Goal: Task Accomplishment & Management: Use online tool/utility

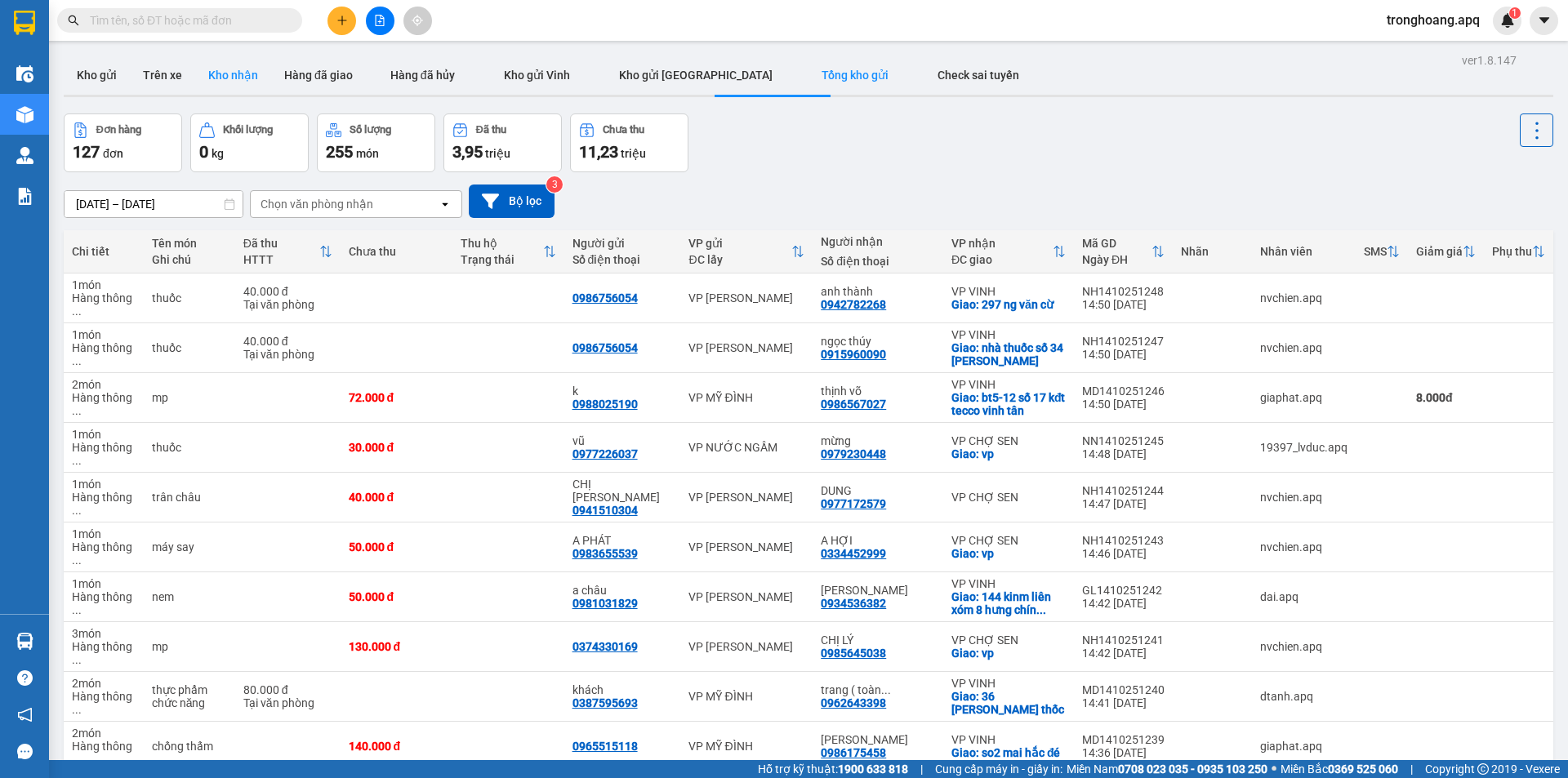
click at [220, 66] on button "Kho nhận" at bounding box center [233, 75] width 76 height 39
type input "[DATE] – [DATE]"
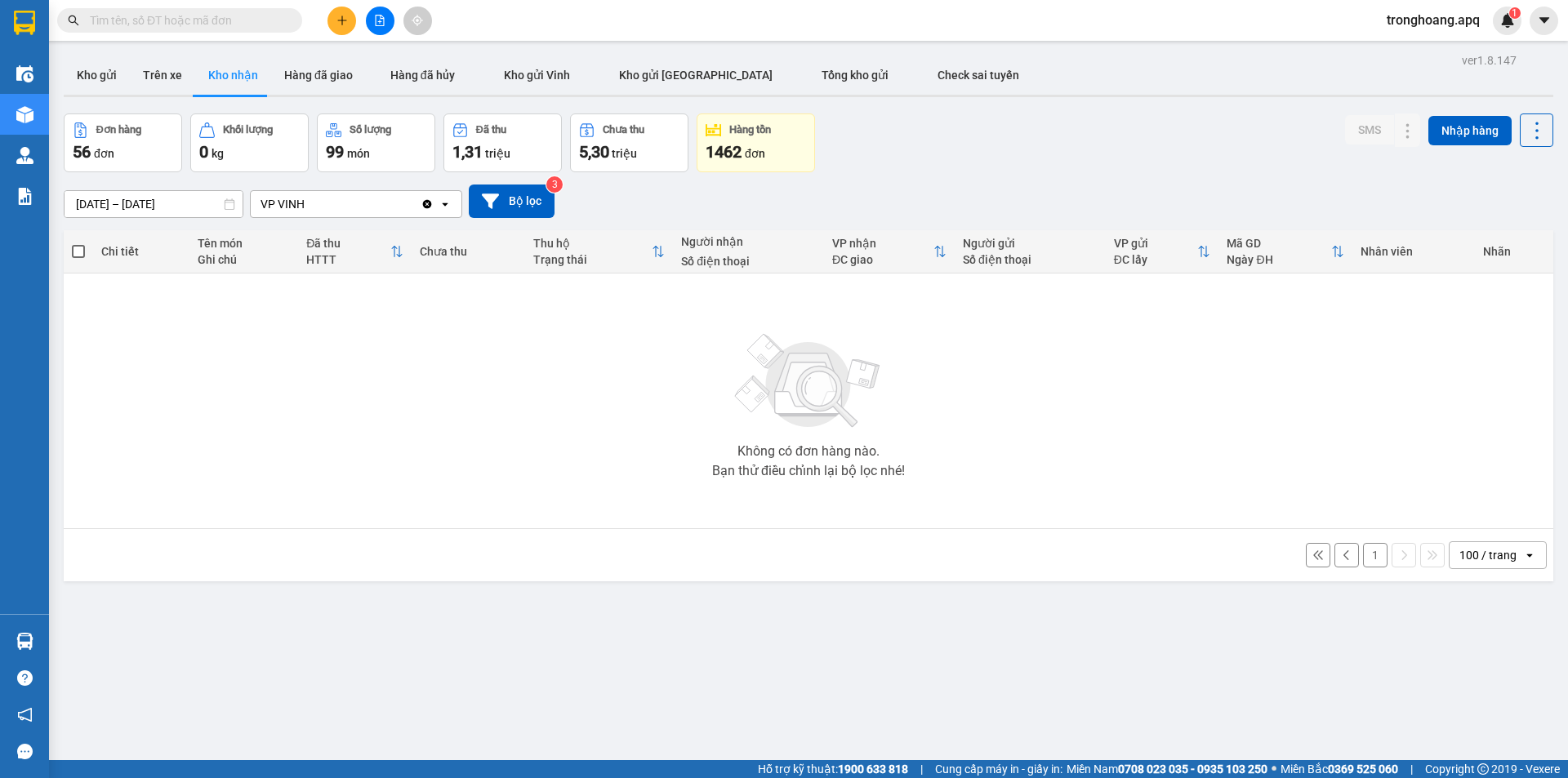
click at [930, 203] on div "[DATE] – [DATE] Press the down arrow key to interact with the calendar and sele…" at bounding box center [809, 202] width 1490 height 34
click at [1476, 559] on div "100 / trang" at bounding box center [1487, 555] width 57 height 16
click at [1483, 745] on div "100 / trang" at bounding box center [1486, 736] width 98 height 30
click at [245, 25] on input "text" at bounding box center [186, 19] width 192 height 18
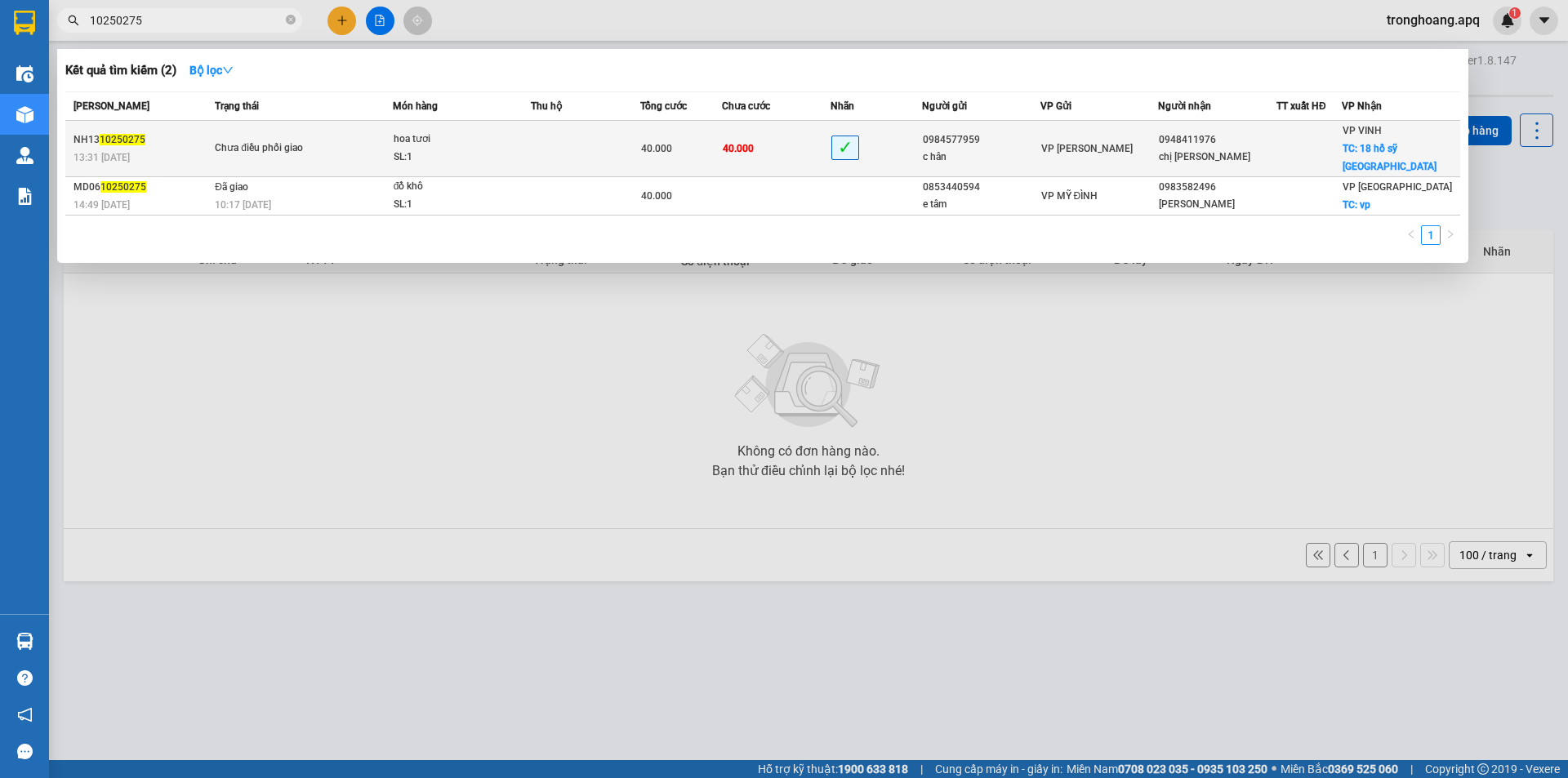
type input "10250275"
click at [521, 141] on span "hoa tươi SL: 1" at bounding box center [462, 147] width 136 height 35
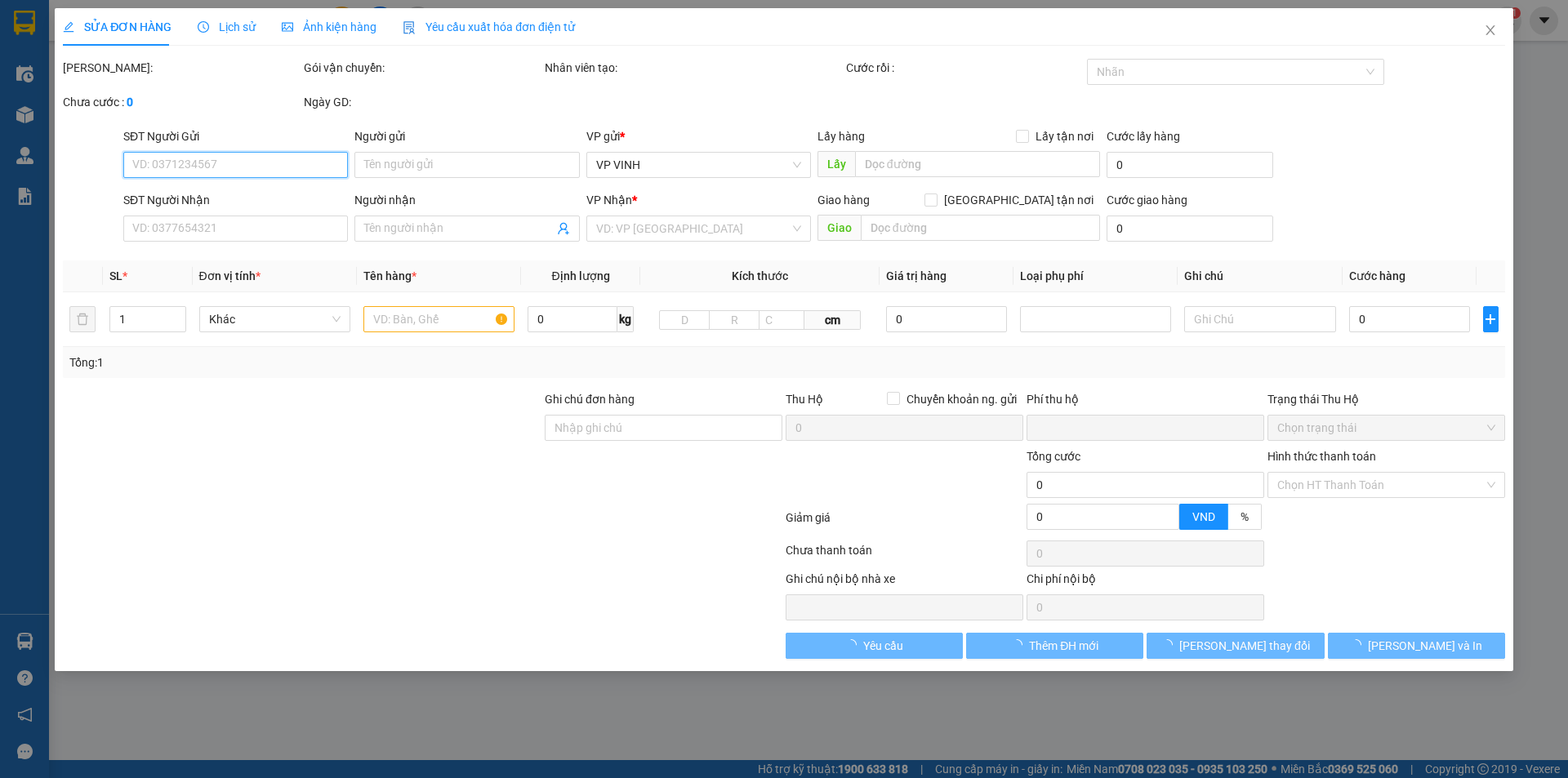
type input "0984577959"
type input "c hân"
type input "0948411976"
type input "chị [PERSON_NAME]"
checkbox input "true"
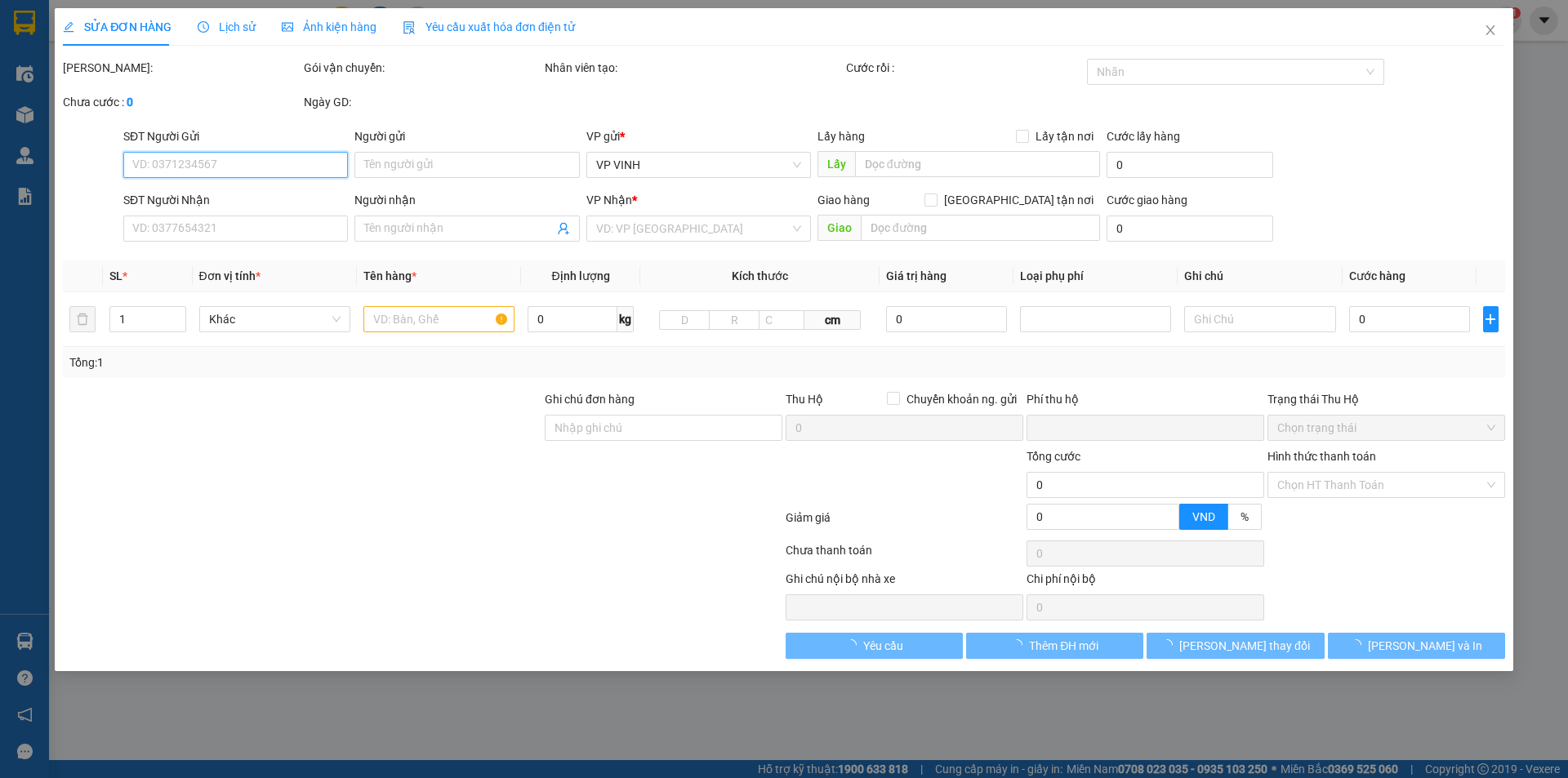
type input "18 hồ sỹ [GEOGRAPHIC_DATA]"
type input "0"
type input "40.000"
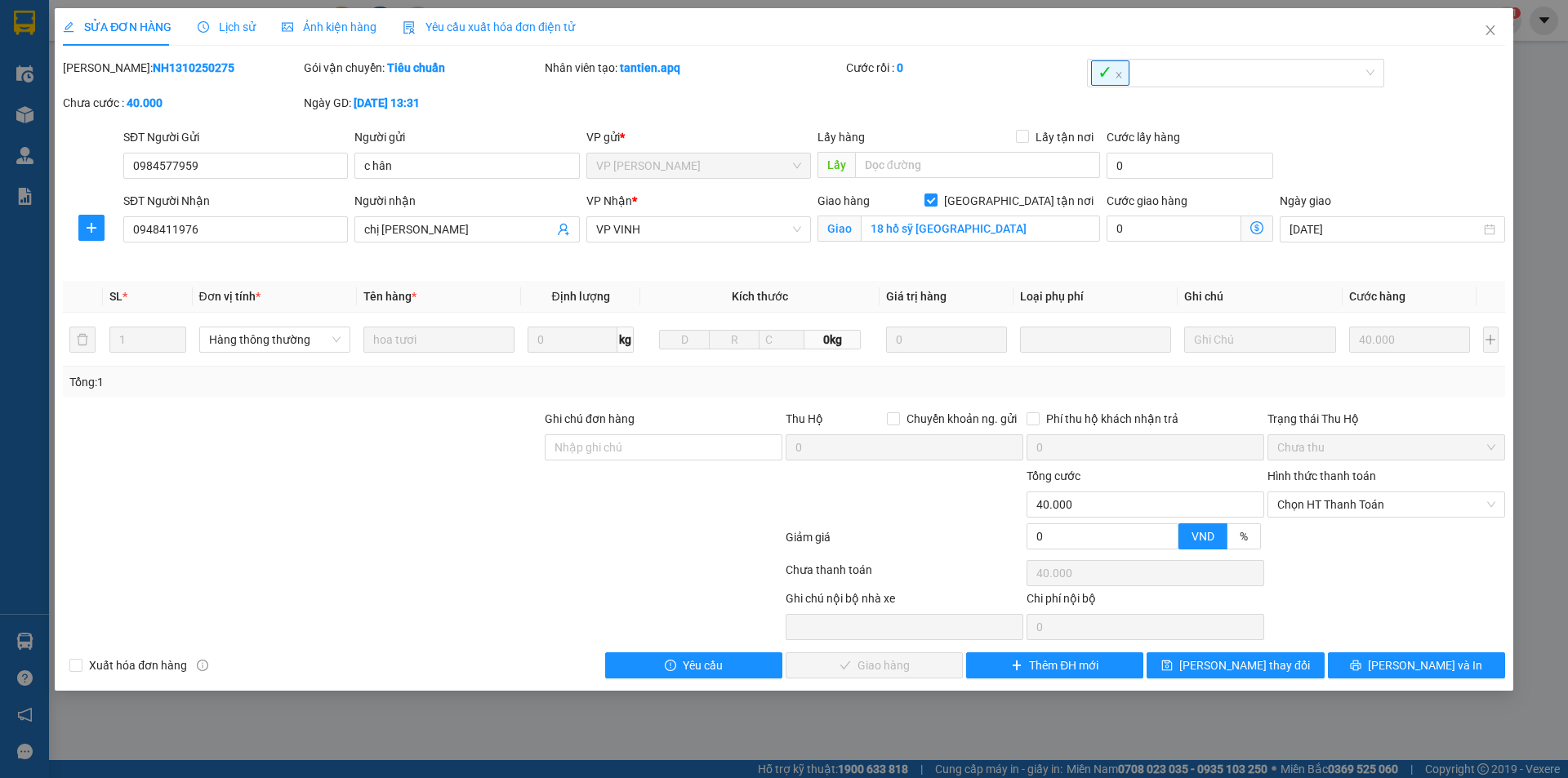
click at [224, 30] on span "Lịch sử" at bounding box center [226, 26] width 58 height 13
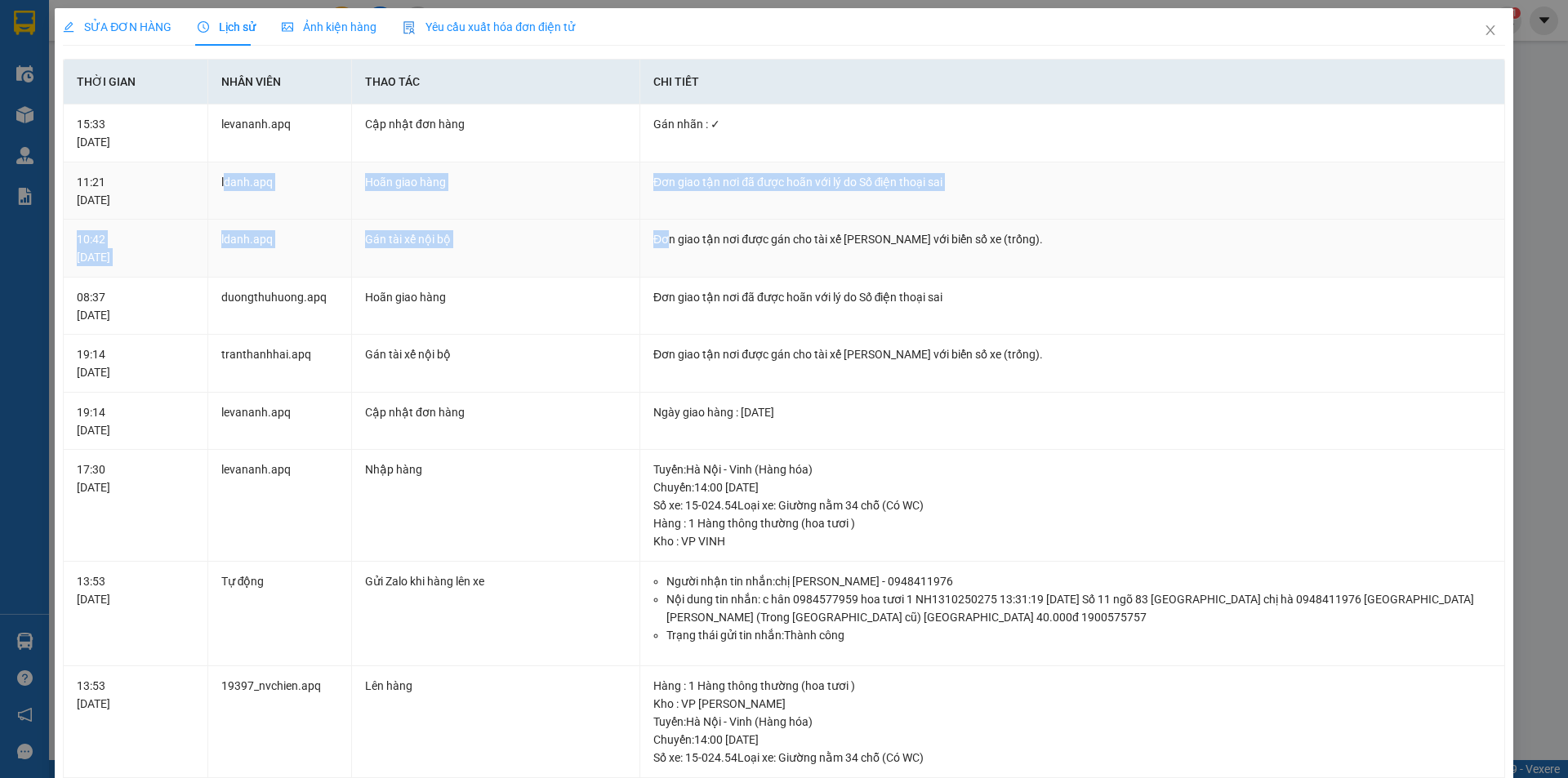
drag, startPoint x: 224, startPoint y: 182, endPoint x: 680, endPoint y: 222, distance: 457.8
click at [680, 222] on tbody "15:33 [DATE] levananh.apq Cập nhật đơn hàng Gán nhãn : ✓ 11:21 [DATE] ldanh.[…" at bounding box center [784, 700] width 1442 height 1192
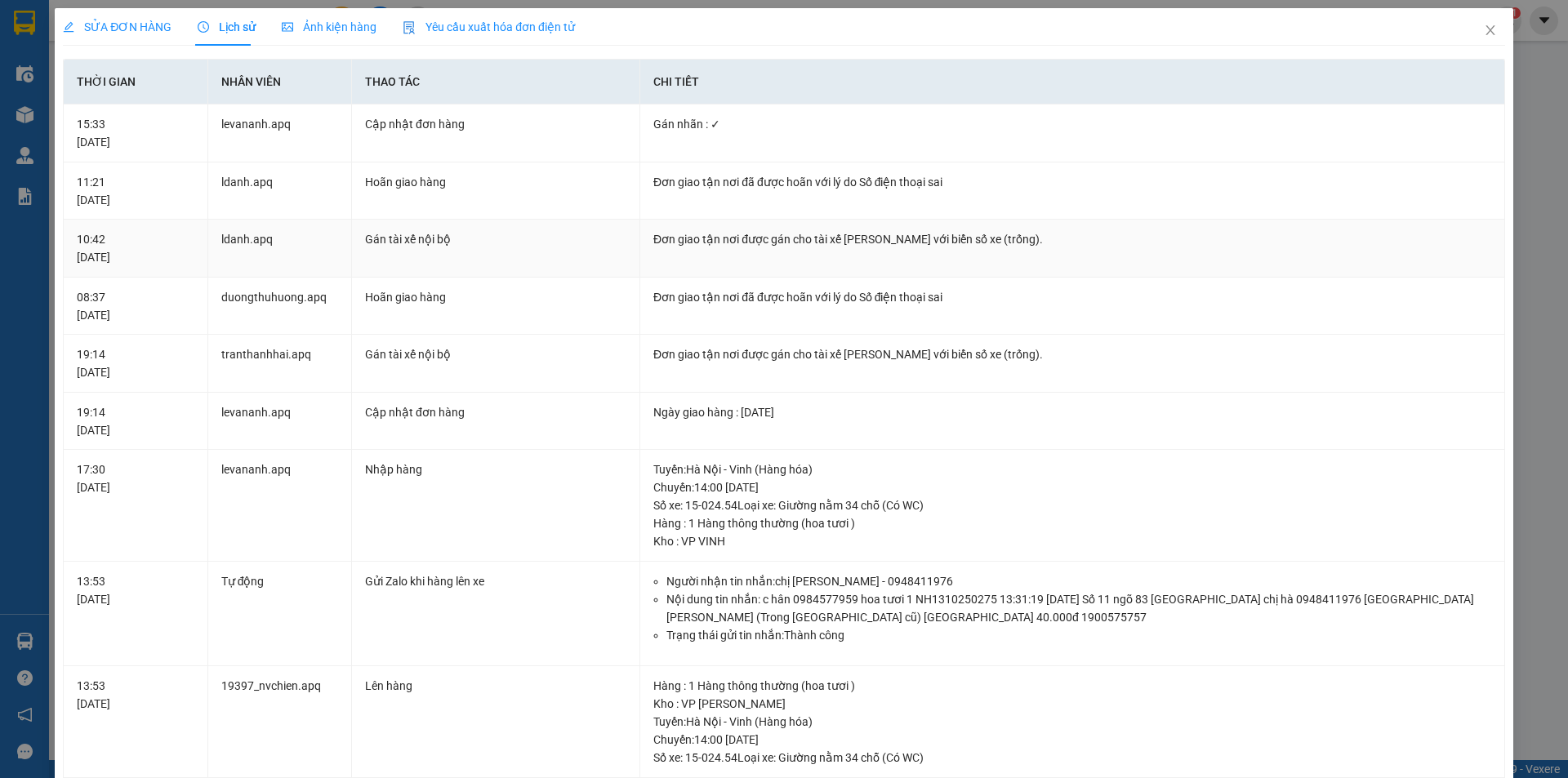
click at [683, 220] on td "Đơn giao tận nơi được gán cho tài xế [PERSON_NAME] với biển số xe (trống)." at bounding box center [1073, 248] width 865 height 58
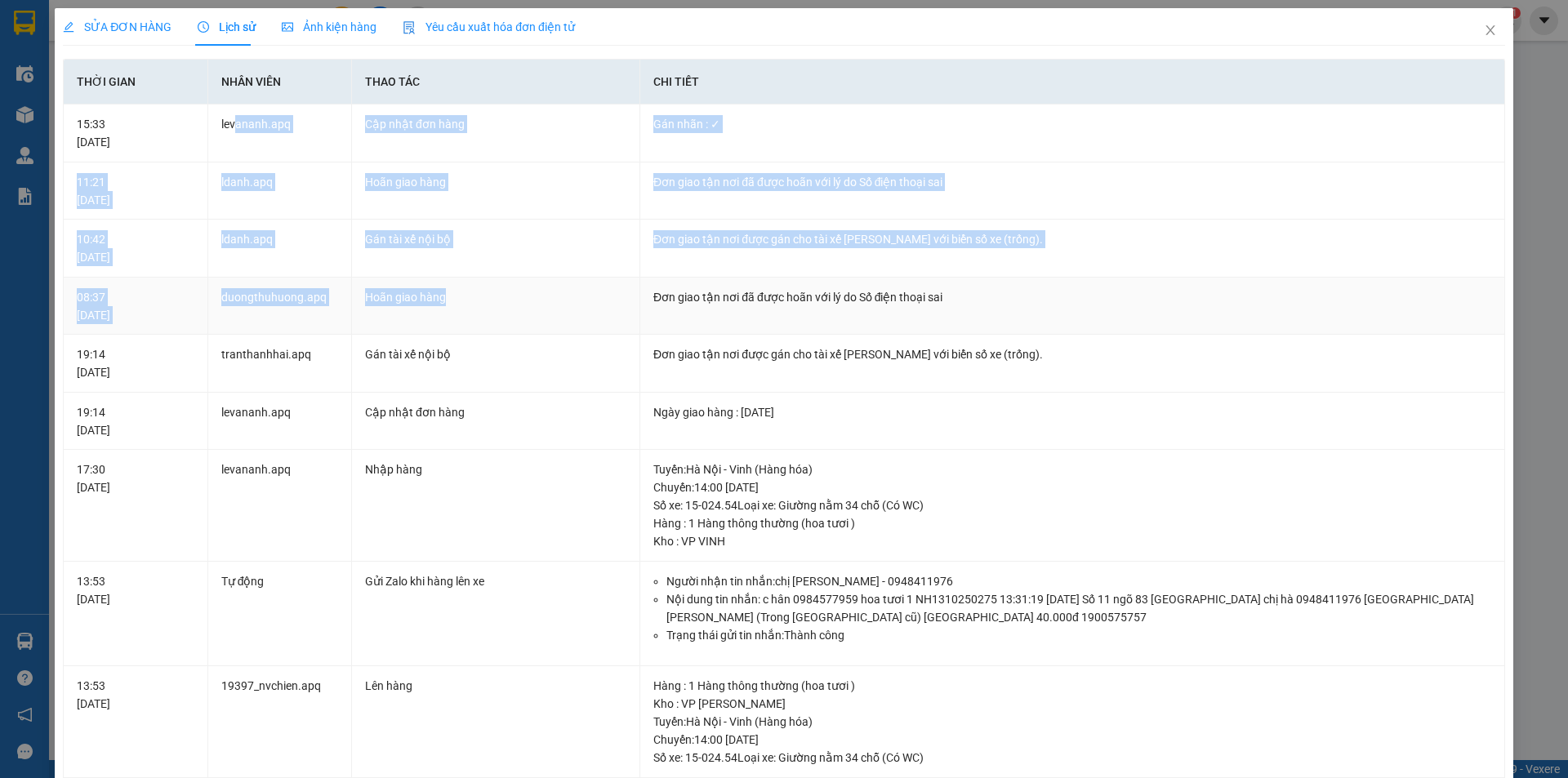
drag, startPoint x: 235, startPoint y: 123, endPoint x: 610, endPoint y: 310, distance: 419.0
click at [606, 314] on tbody "15:33 [DATE] levananh.apq Cập nhật đơn hàng Gán nhãn : ✓ 11:21 [DATE] ldanh.[…" at bounding box center [784, 700] width 1442 height 1192
click at [611, 310] on td "Hoãn giao hàng" at bounding box center [496, 307] width 288 height 58
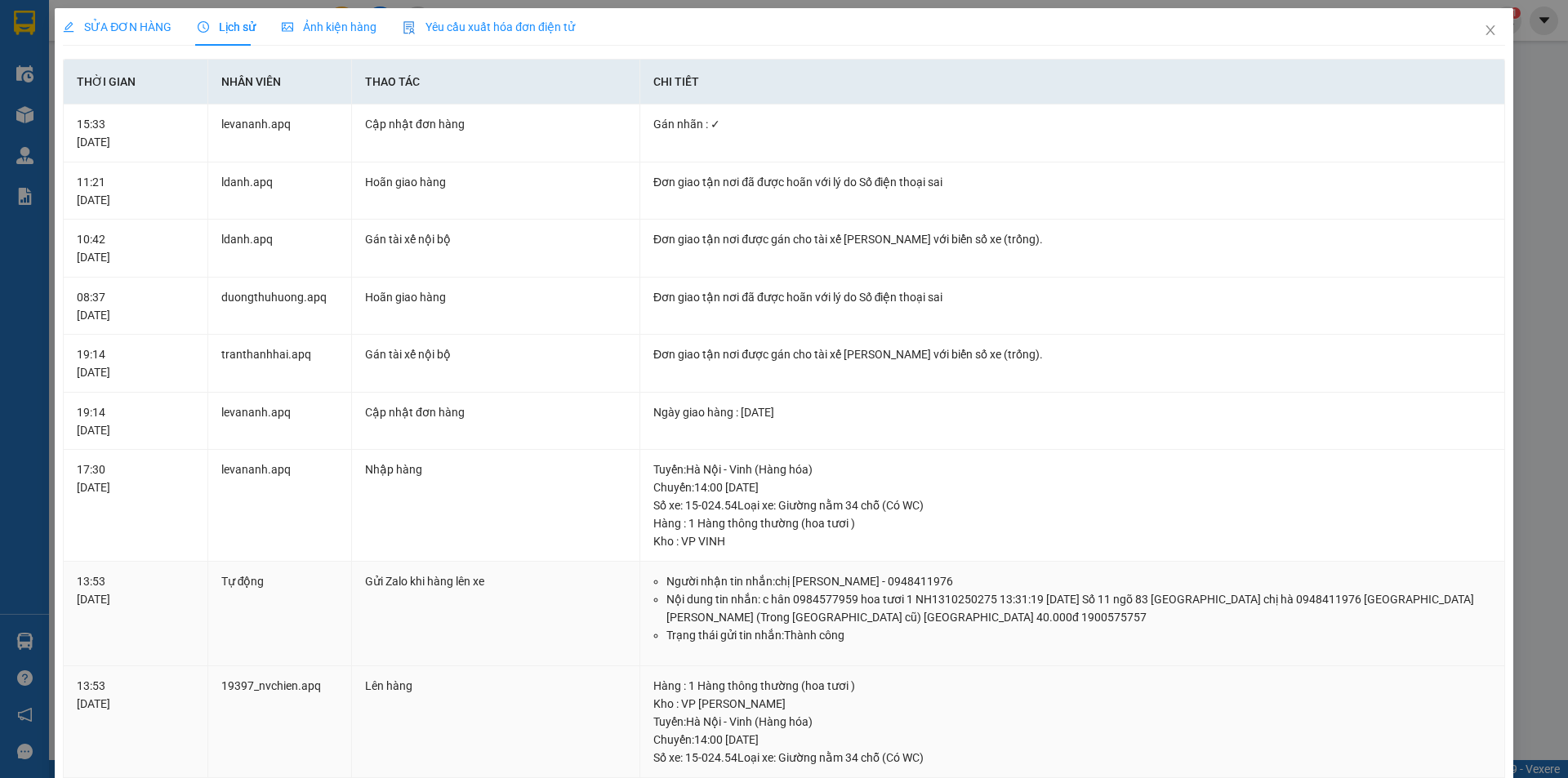
drag, startPoint x: 224, startPoint y: 286, endPoint x: 1308, endPoint y: 741, distance: 1175.6
click at [1309, 741] on tbody "15:33 [DATE] levananh.apq Cập nhật đơn hàng Gán nhãn : ✓ 11:21 [DATE] ldanh.[…" at bounding box center [784, 700] width 1442 height 1192
click at [1199, 686] on div "Hàng : 1 Hàng thông thường (hoa tươi )" at bounding box center [1072, 686] width 838 height 18
click at [163, 20] on span "SỬA ĐƠN HÀNG" at bounding box center [117, 26] width 108 height 13
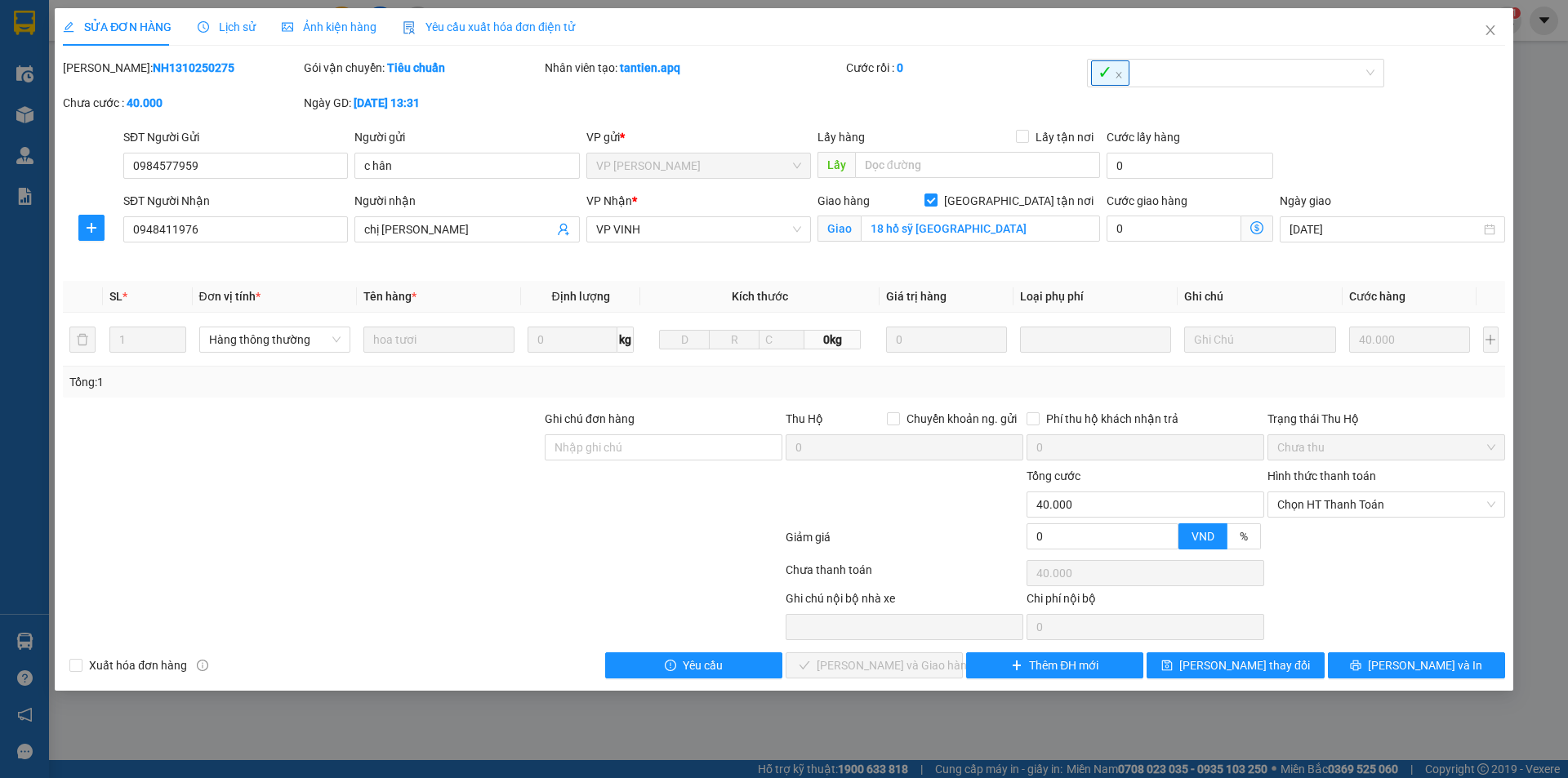
click at [233, 29] on span "Lịch sử" at bounding box center [226, 26] width 58 height 13
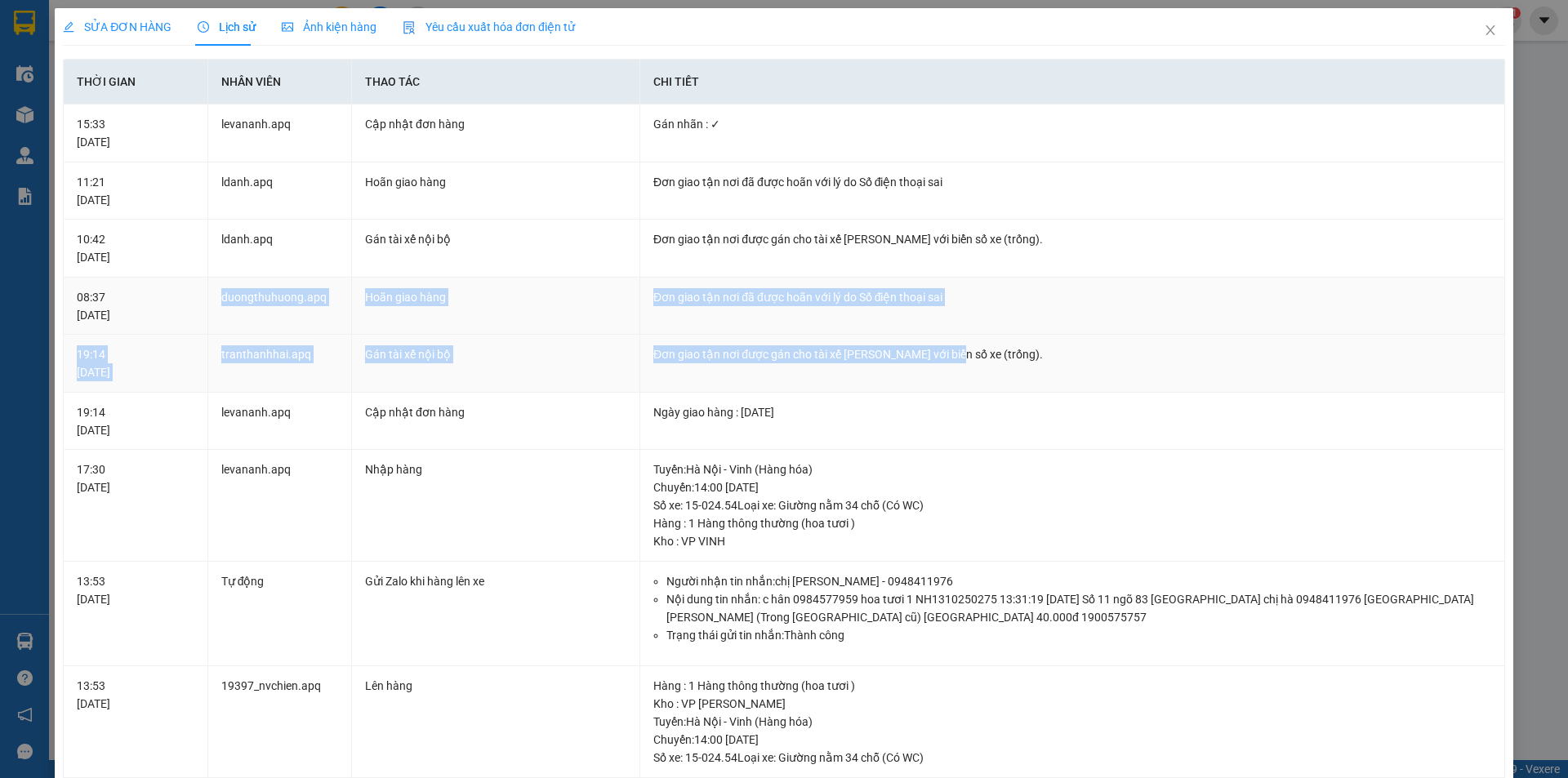
drag, startPoint x: 218, startPoint y: 286, endPoint x: 852, endPoint y: 292, distance: 634.0
click at [944, 347] on tbody "15:33 [DATE] levananh.apq Cập nhật đơn hàng Gán nhãn : ✓ 11:21 [DATE] ldanh.[…" at bounding box center [784, 700] width 1442 height 1192
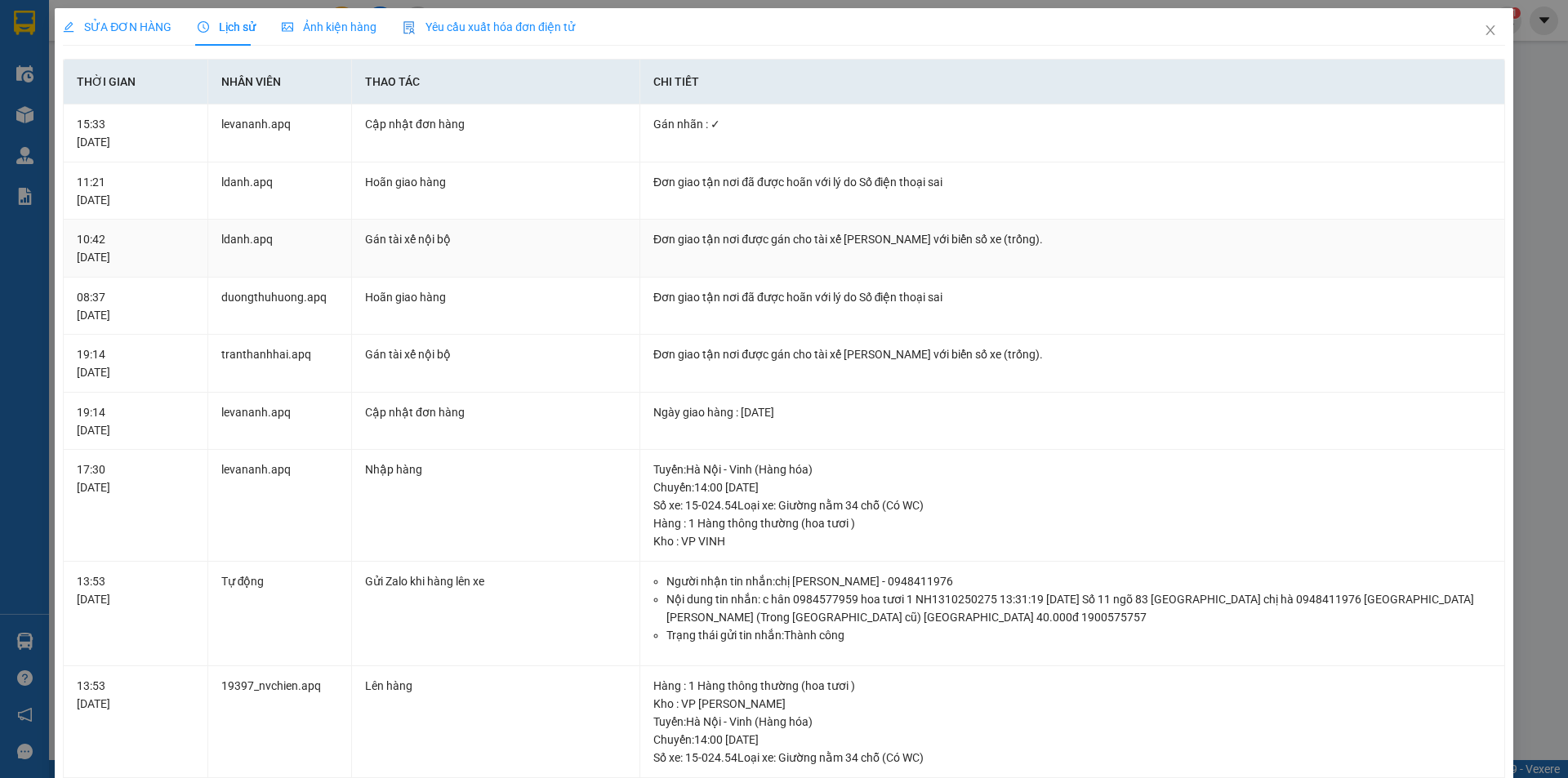
click at [791, 255] on td "Đơn giao tận nơi được gán cho tài xế [PERSON_NAME] với biển số xe (trống)." at bounding box center [1073, 248] width 865 height 58
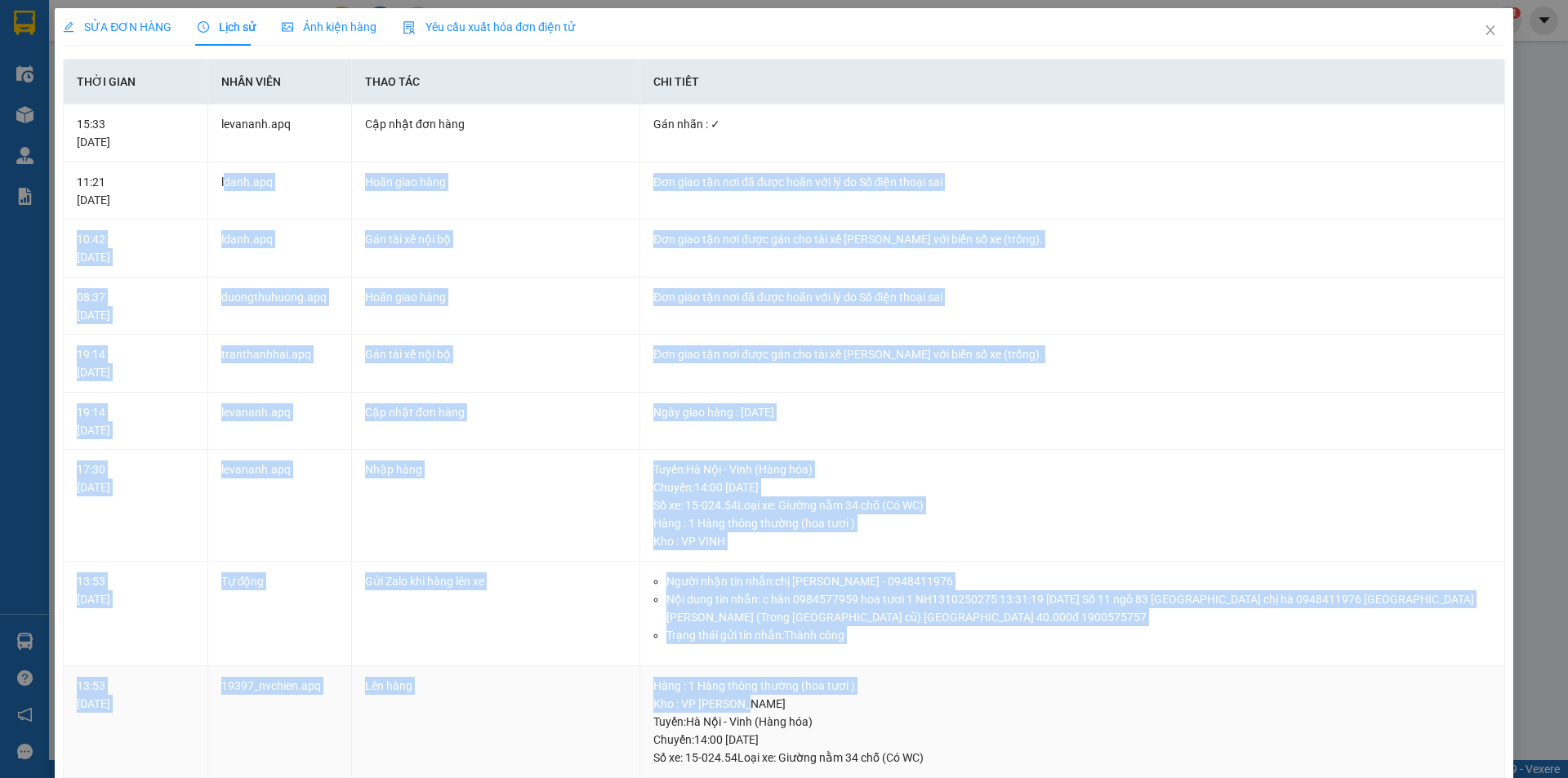
drag, startPoint x: 222, startPoint y: 183, endPoint x: 1315, endPoint y: 697, distance: 1207.8
click at [1315, 697] on tbody "15:33 [DATE] levananh.apq Cập nhật đơn hàng Gán nhãn : ✓ 11:21 [DATE] ldanh.[…" at bounding box center [784, 700] width 1442 height 1192
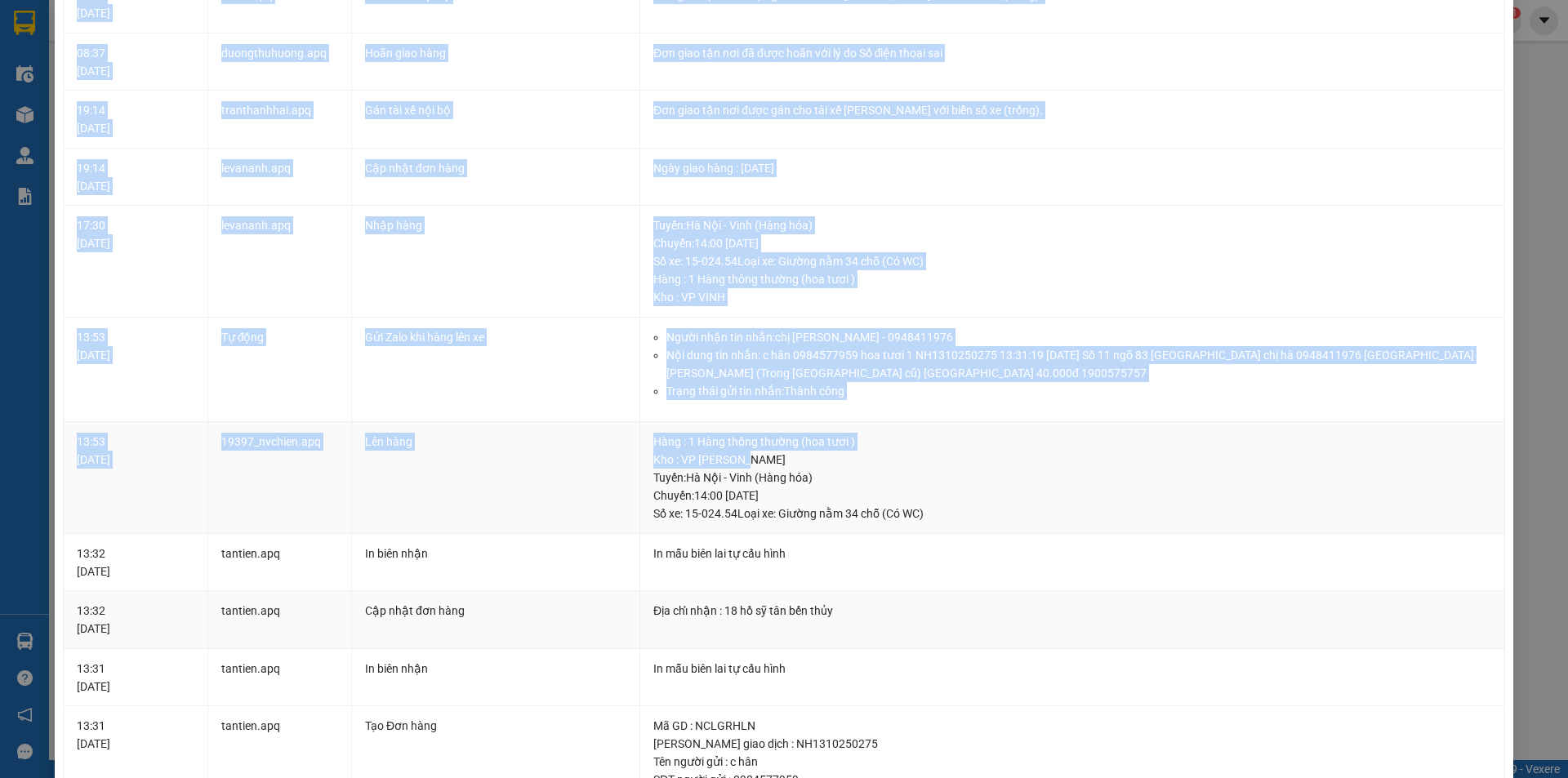
scroll to position [245, 0]
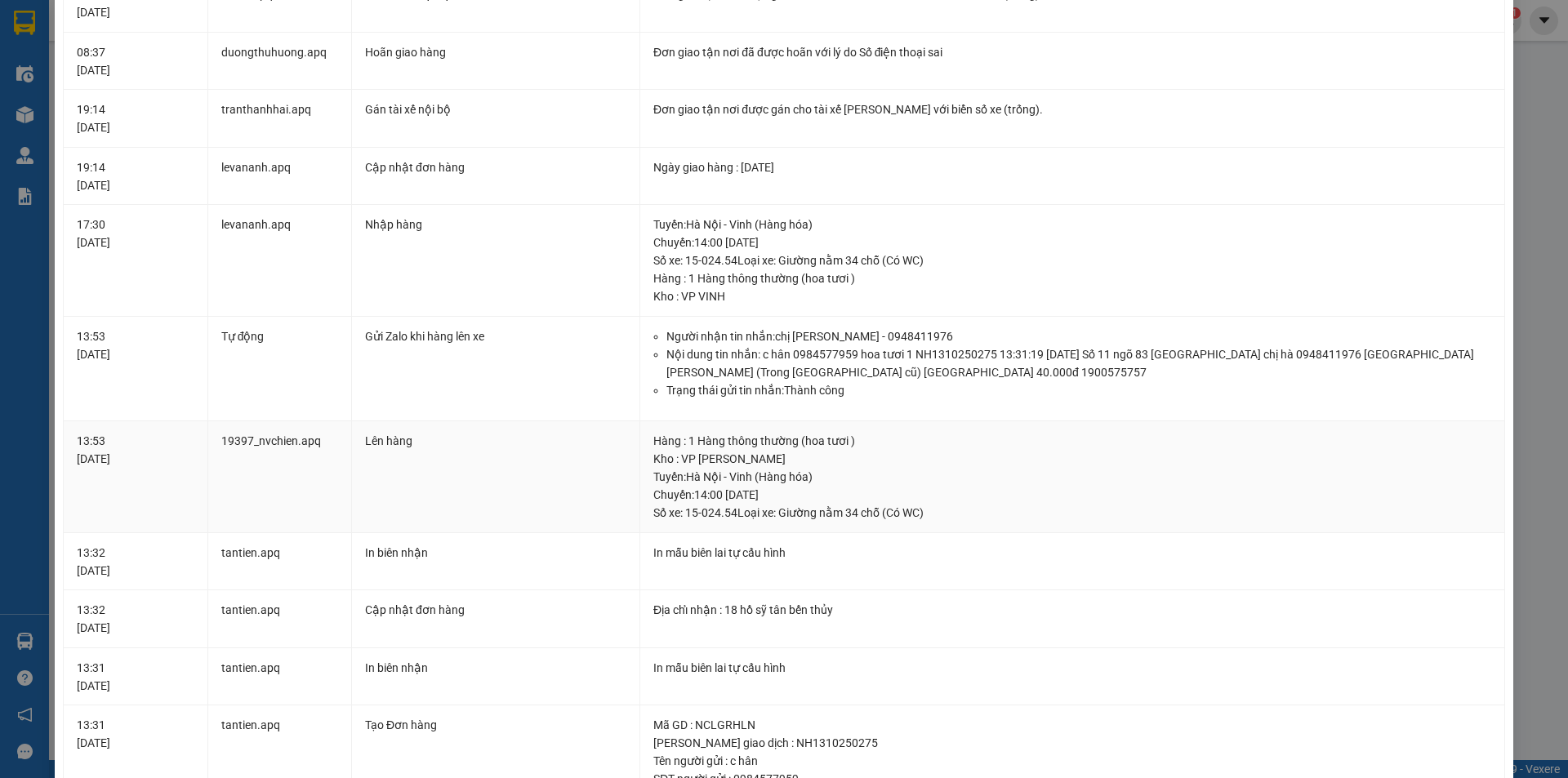
click at [1130, 521] on div "[GEOGRAPHIC_DATA] : [GEOGRAPHIC_DATA] - [GEOGRAPHIC_DATA] (Hàng hóa) [GEOGRAPHI…" at bounding box center [1072, 495] width 838 height 54
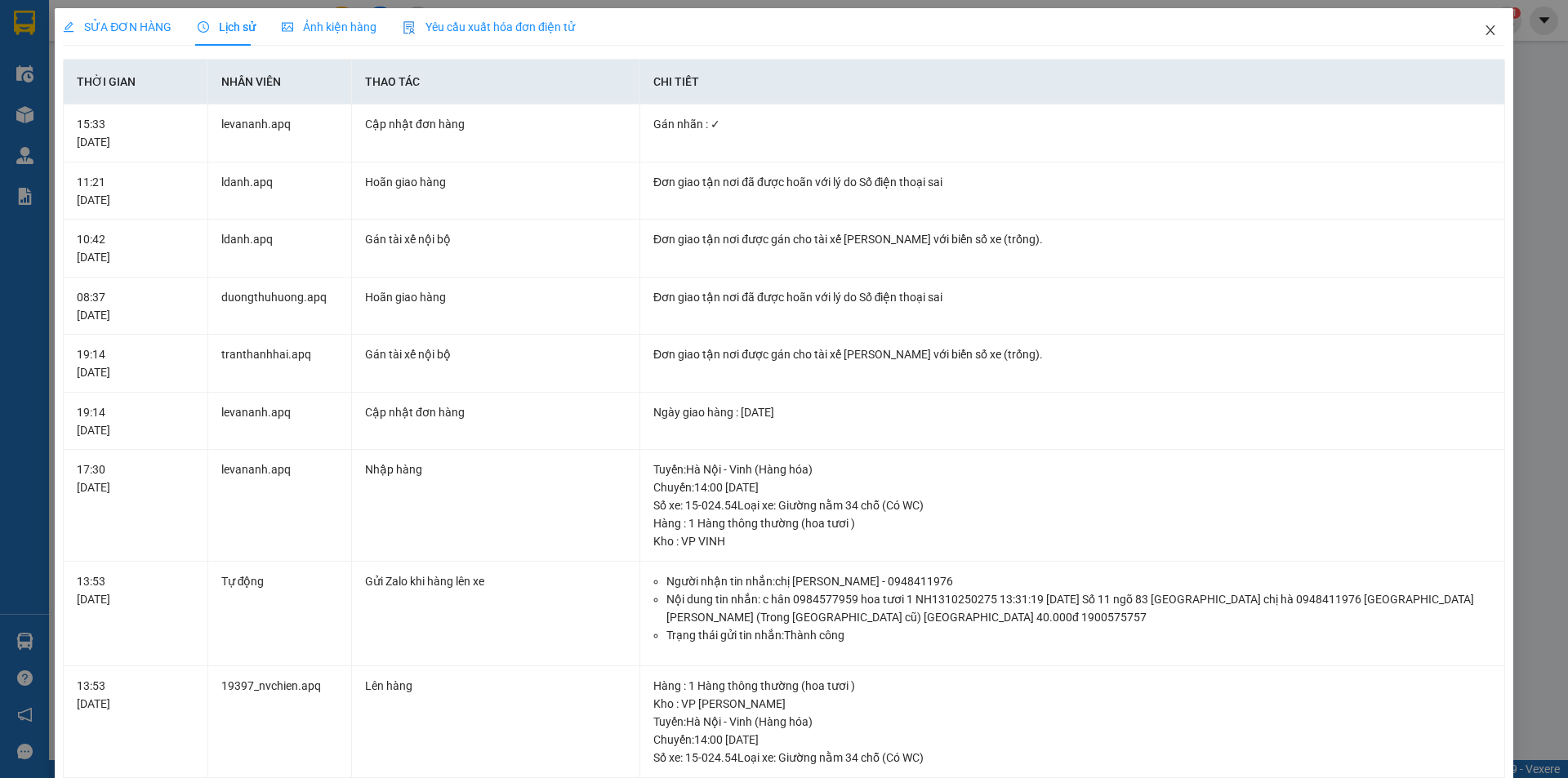
click at [1477, 36] on span "Close" at bounding box center [1491, 31] width 46 height 46
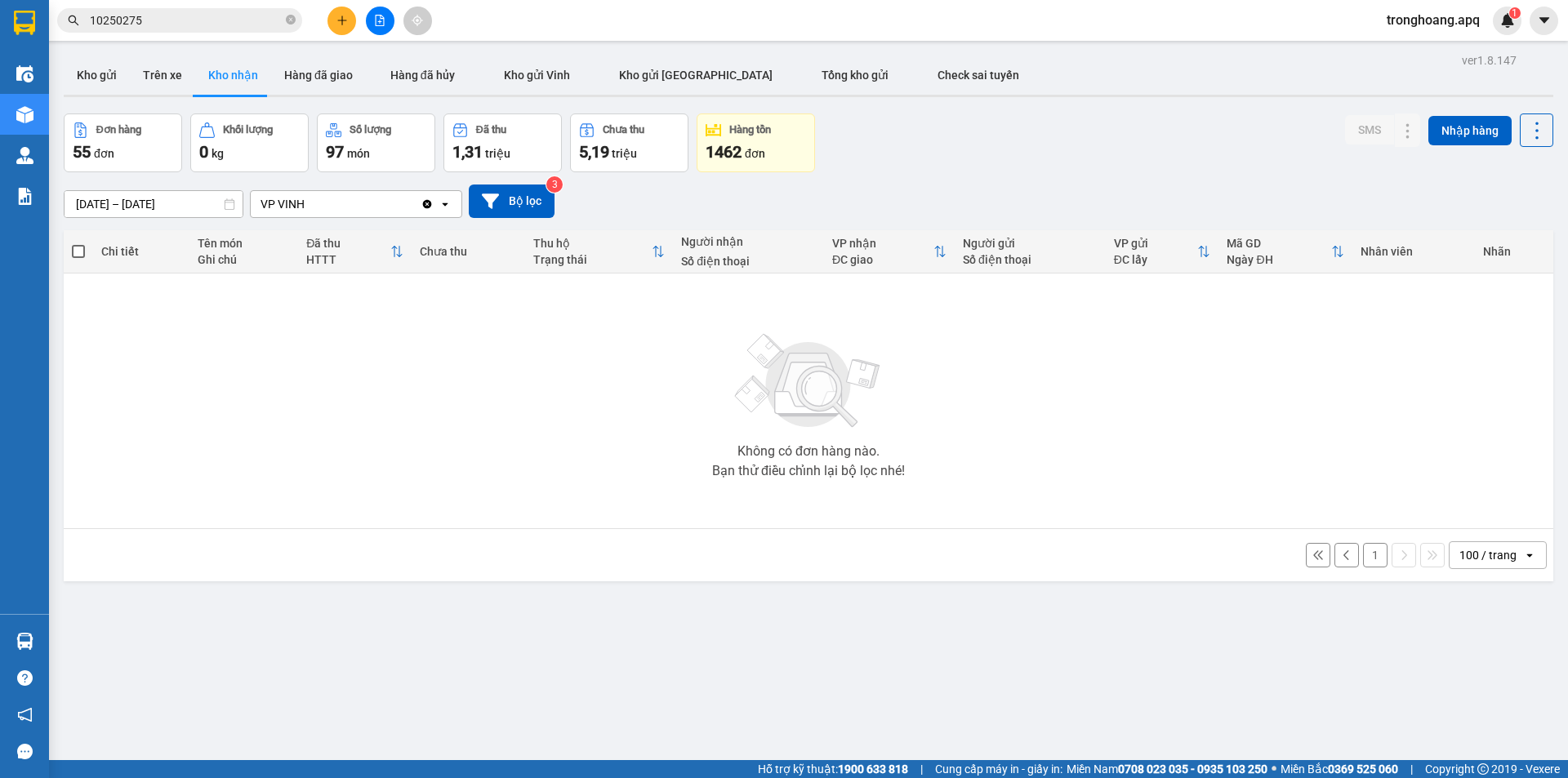
click at [376, 26] on button at bounding box center [381, 21] width 29 height 29
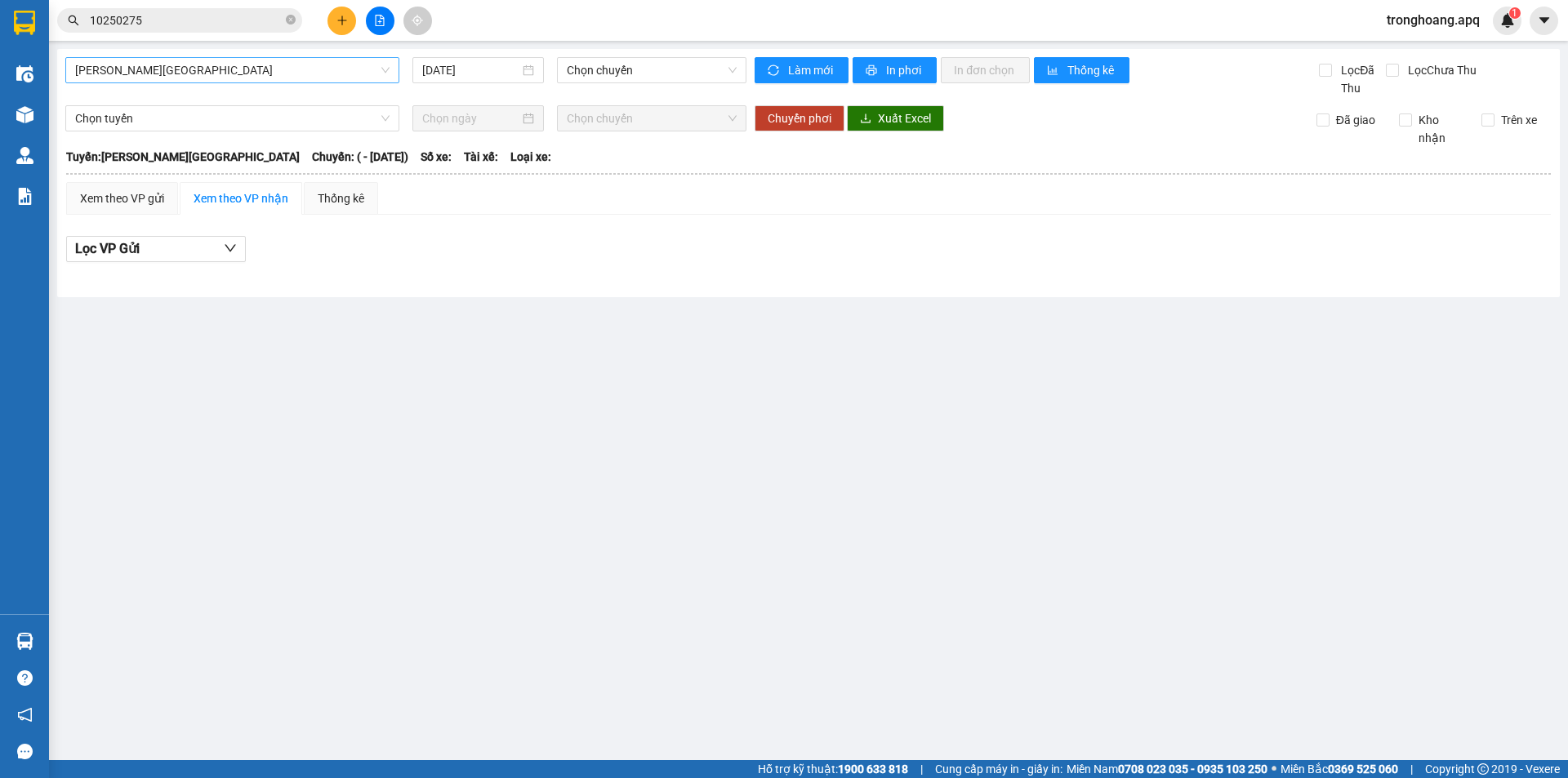
click at [224, 67] on span "[PERSON_NAME][GEOGRAPHIC_DATA]" at bounding box center [232, 69] width 314 height 25
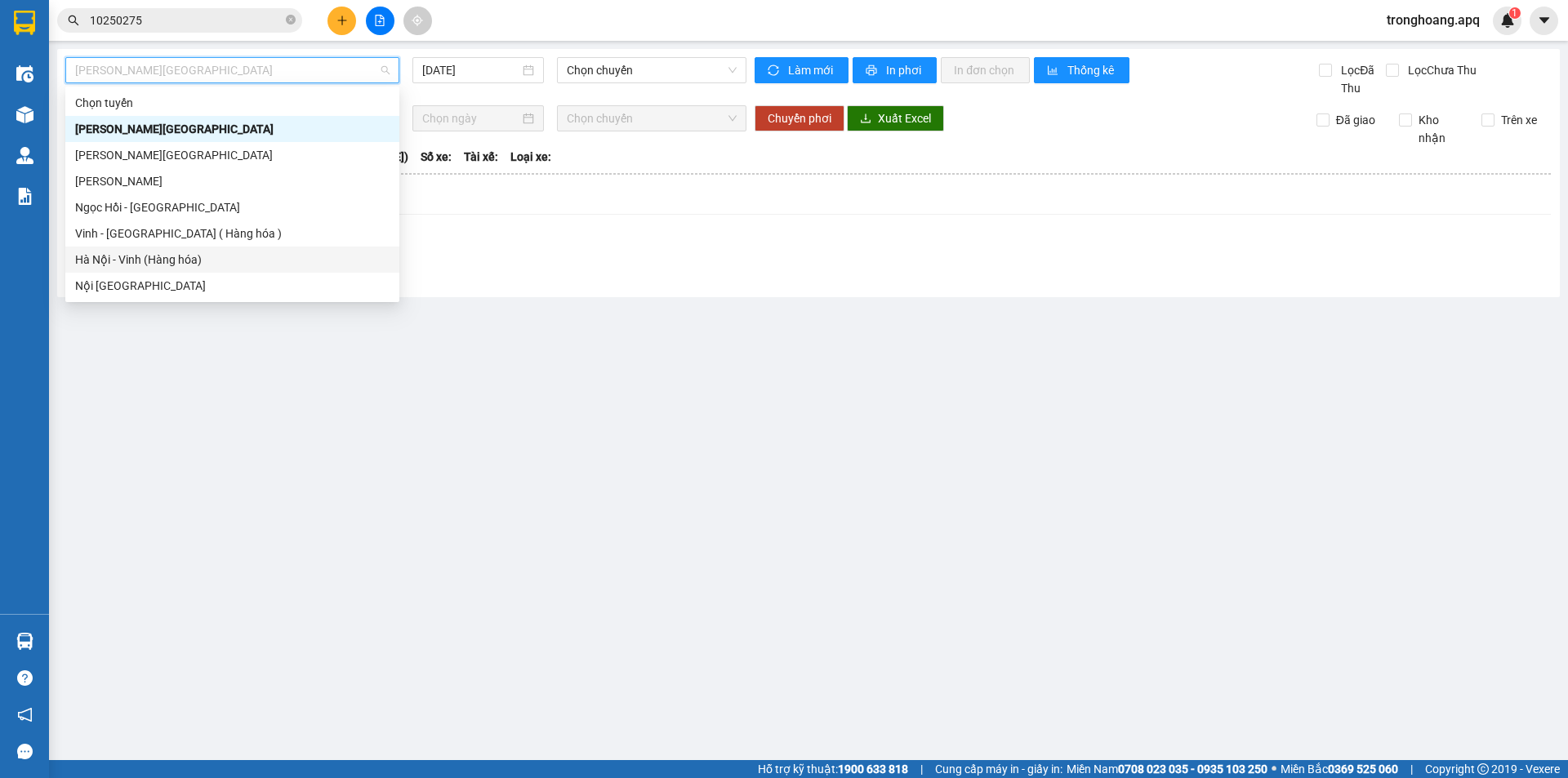
click at [184, 251] on div "Hà Nội - Vinh (Hàng hóa)" at bounding box center [232, 259] width 314 height 18
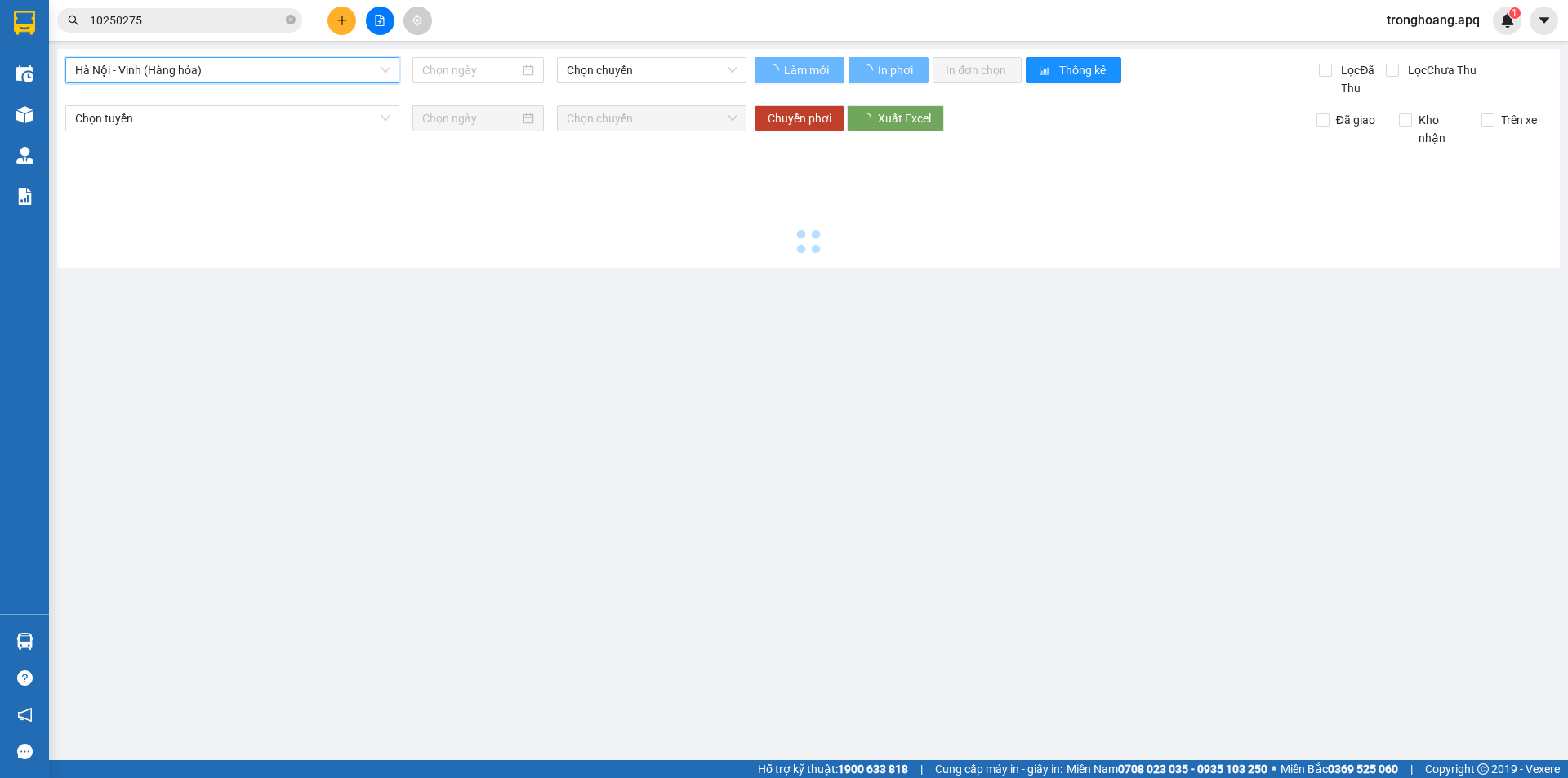
type input "[DATE]"
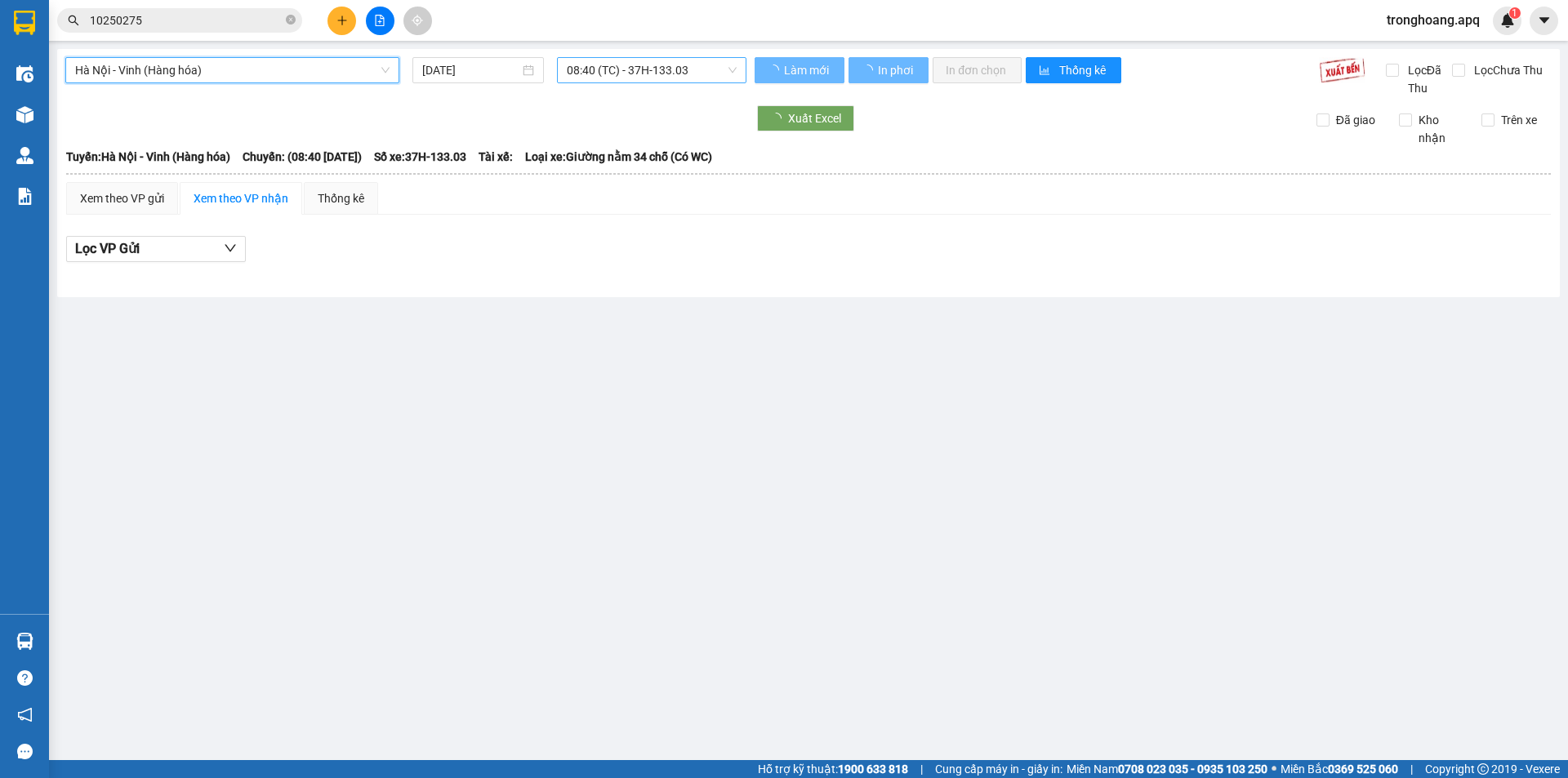
click at [581, 72] on span "08:40 (TC) - 37H-133.03" at bounding box center [652, 69] width 170 height 25
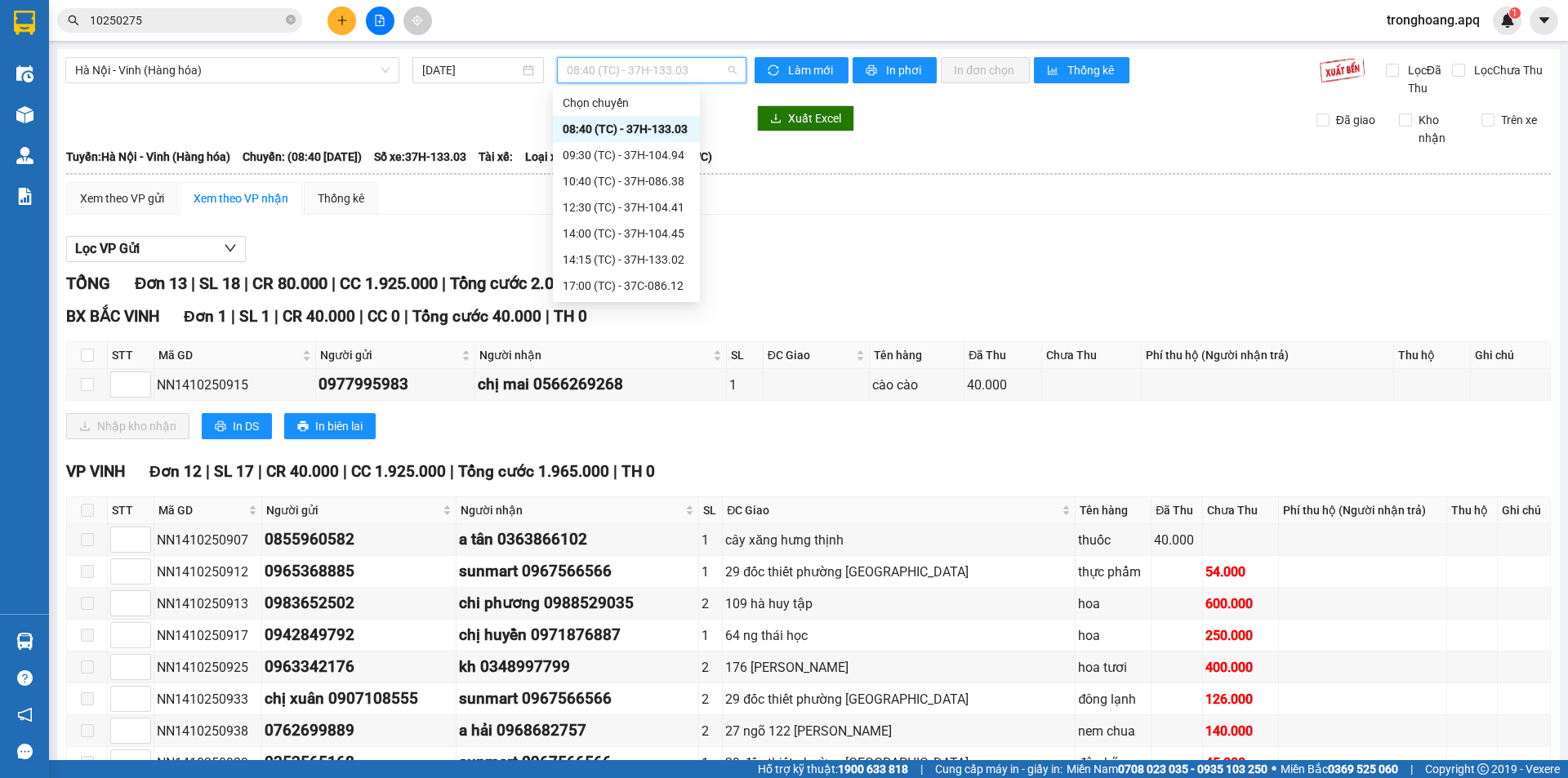
click at [611, 131] on div "08:40 (TC) - 37H-133.03" at bounding box center [626, 129] width 127 height 18
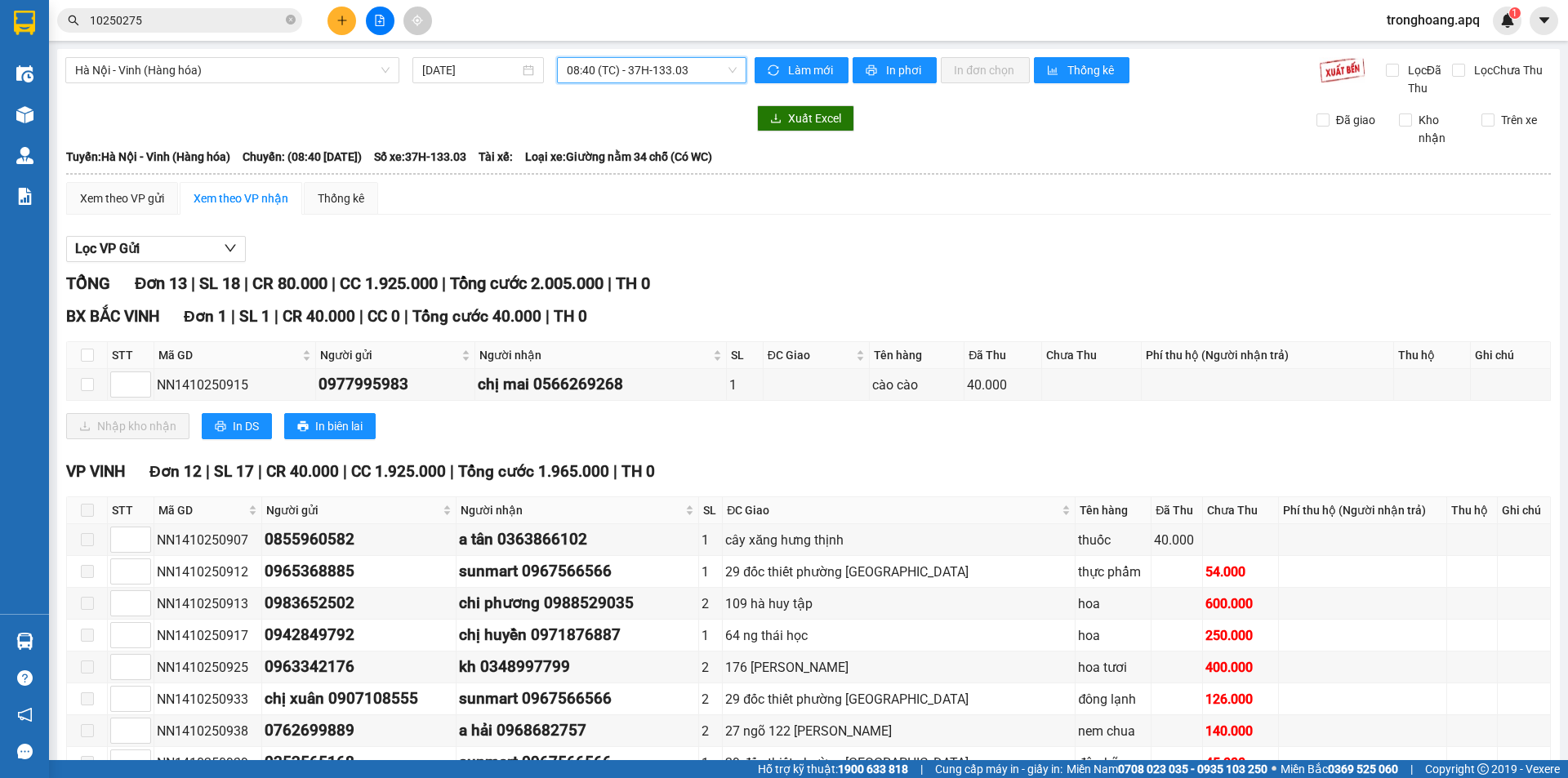
click at [633, 79] on span "08:40 (TC) - 37H-133.03" at bounding box center [652, 69] width 170 height 25
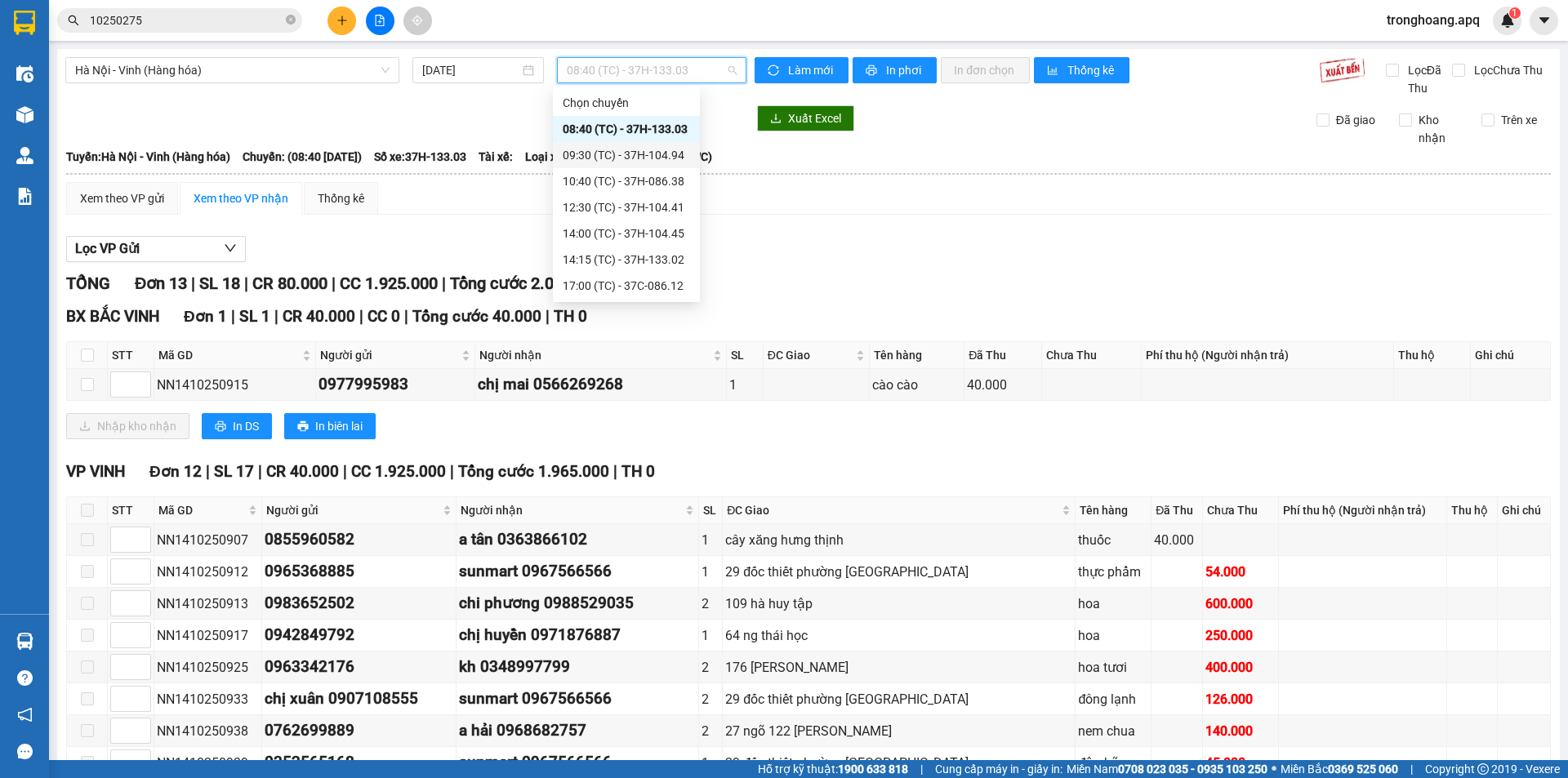
click at [615, 148] on div "09:30 (TC) - 37H-104.94" at bounding box center [626, 155] width 127 height 18
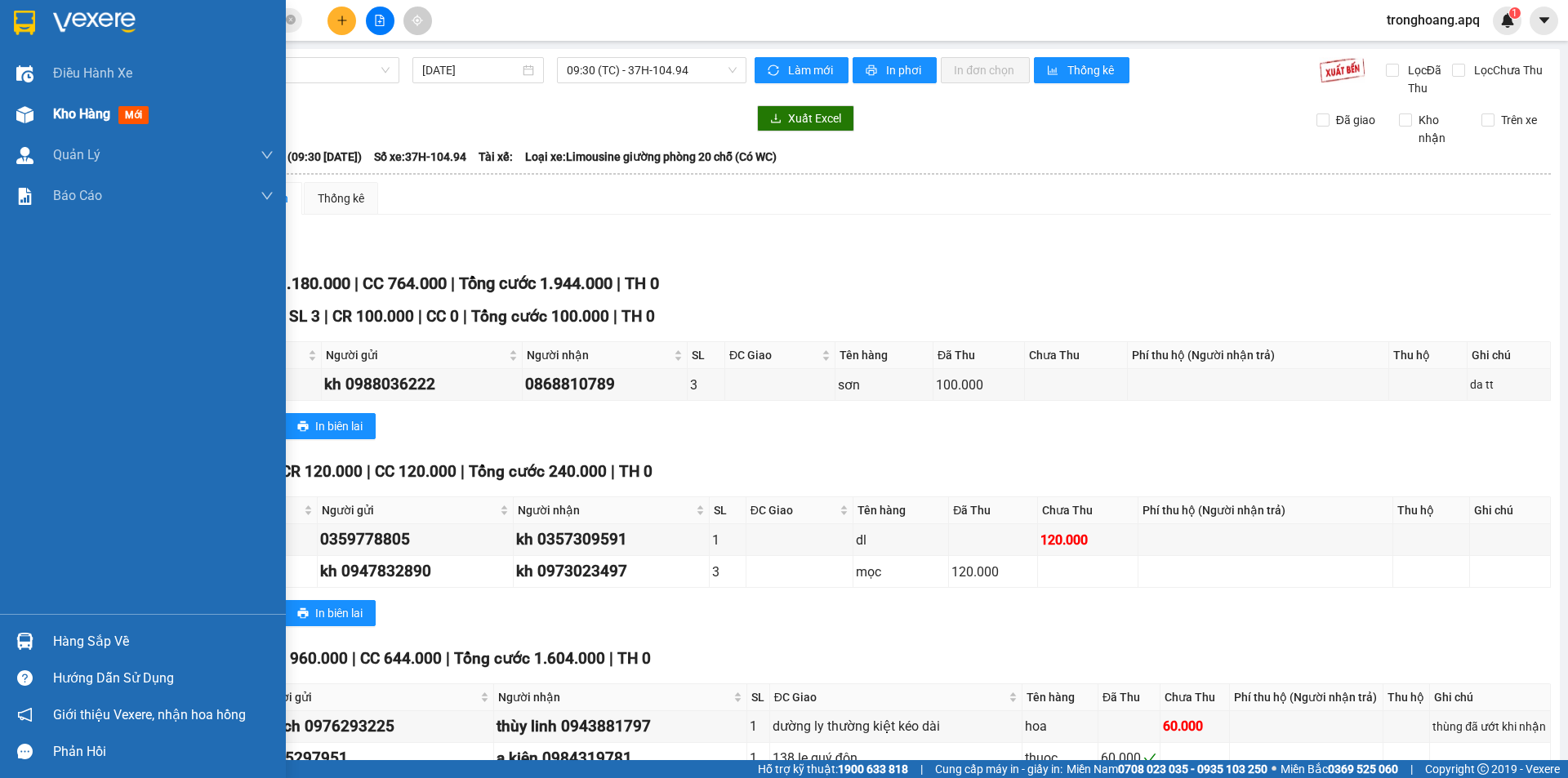
click at [18, 119] on img at bounding box center [25, 114] width 17 height 17
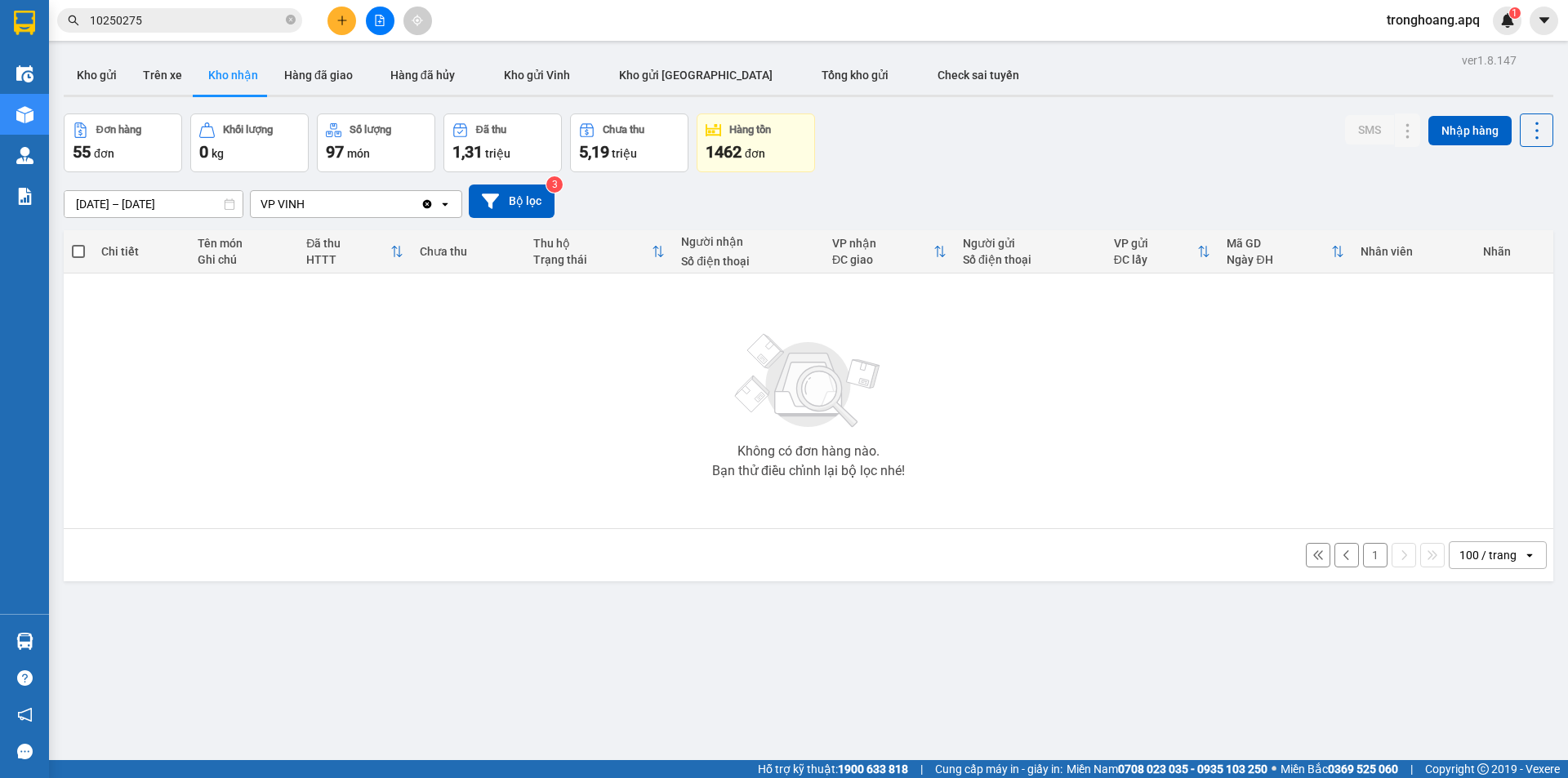
click at [987, 192] on div "[DATE] – [DATE] Press the down arrow key to interact with the calendar and sele…" at bounding box center [809, 202] width 1490 height 34
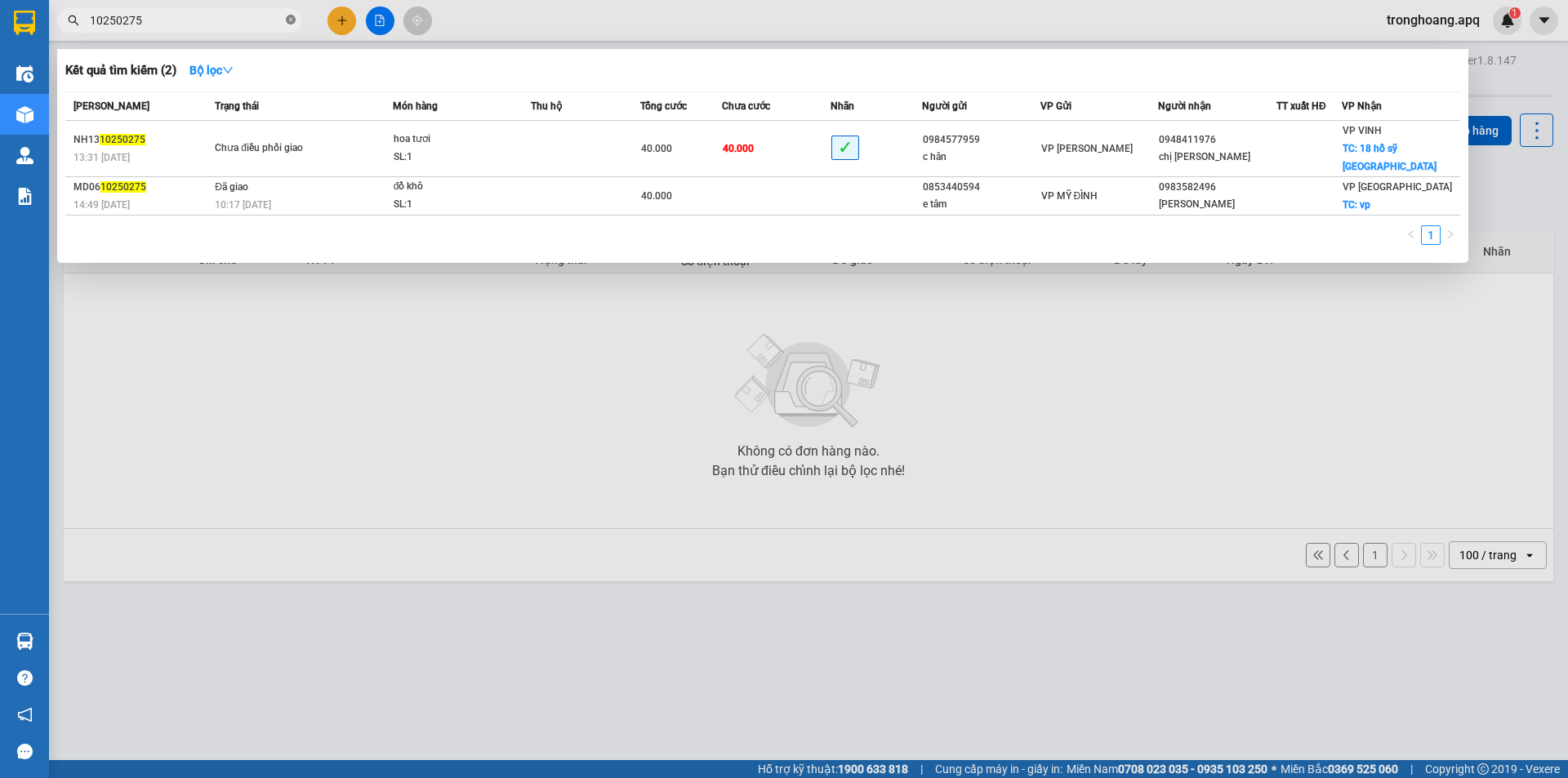
click at [286, 19] on icon "close-circle" at bounding box center [291, 19] width 10 height 10
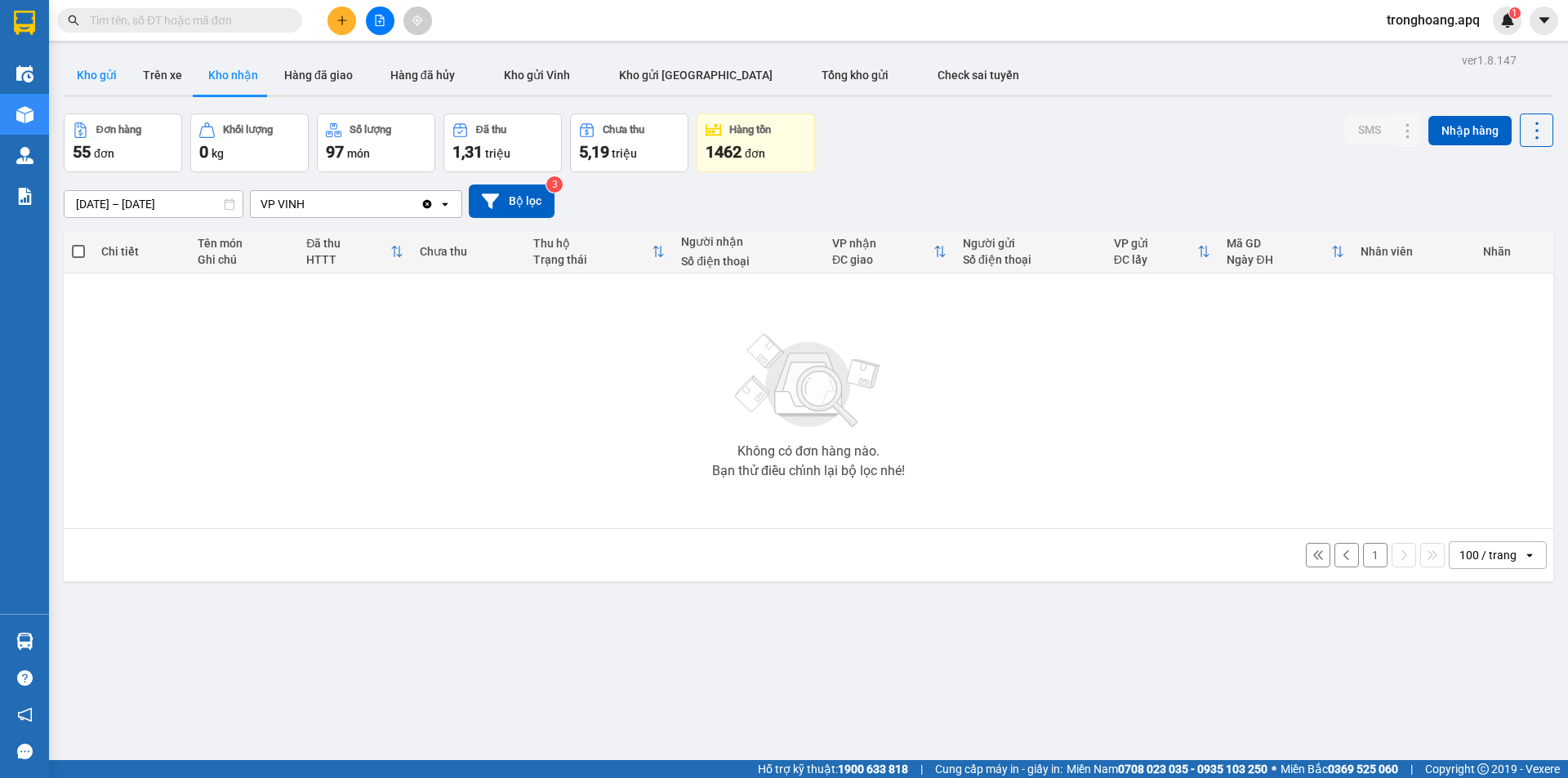
click at [93, 69] on button "Kho gửi" at bounding box center [97, 75] width 66 height 39
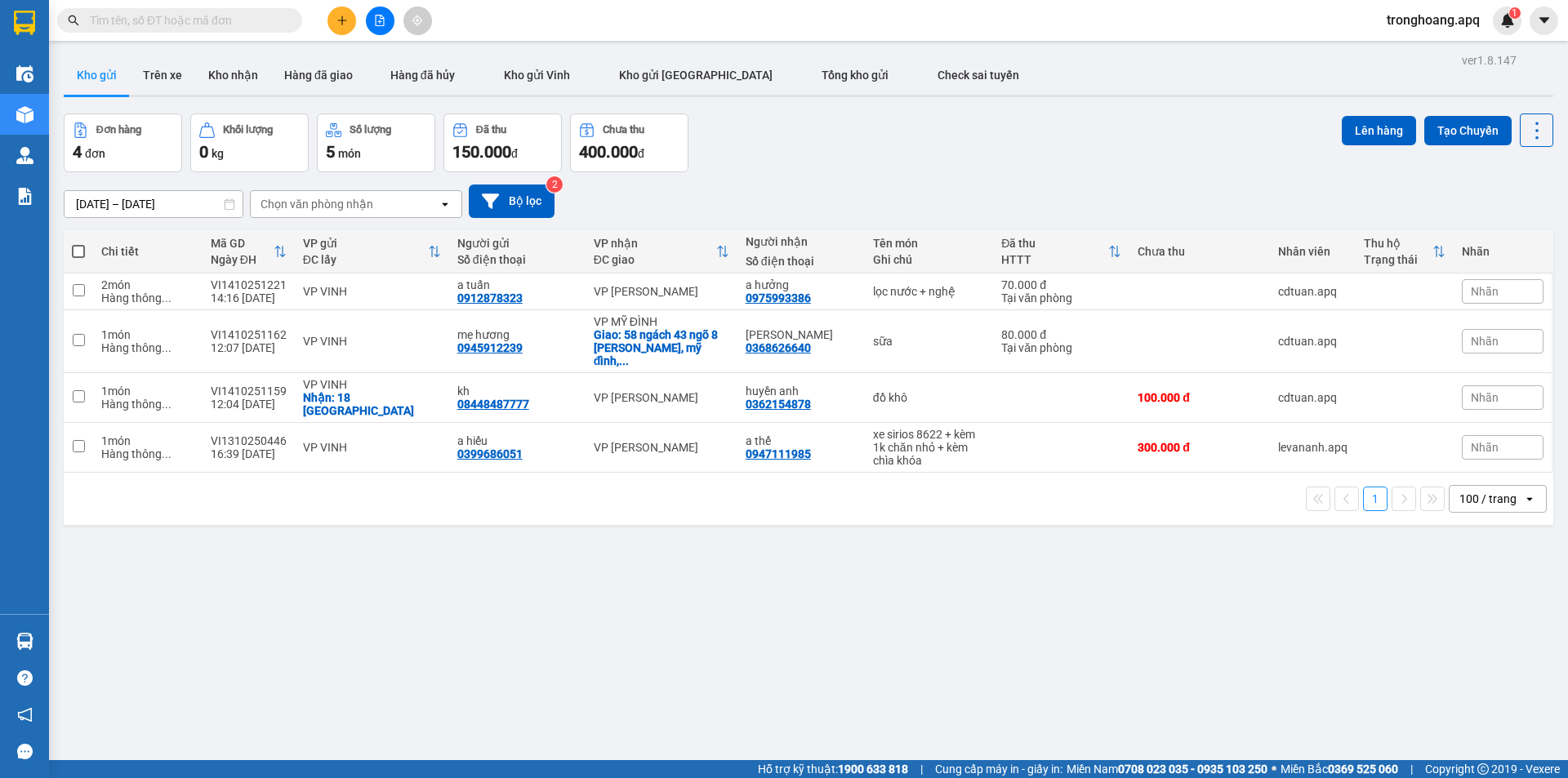
click at [812, 153] on div "Đơn hàng 4 đơn Khối lượng 0 kg Số lượng 5 món Đã thu 150.000 đ Chưa thu 400.000…" at bounding box center [809, 142] width 1490 height 58
click at [798, 87] on button "Tổng kho gửi" at bounding box center [855, 75] width 116 height 39
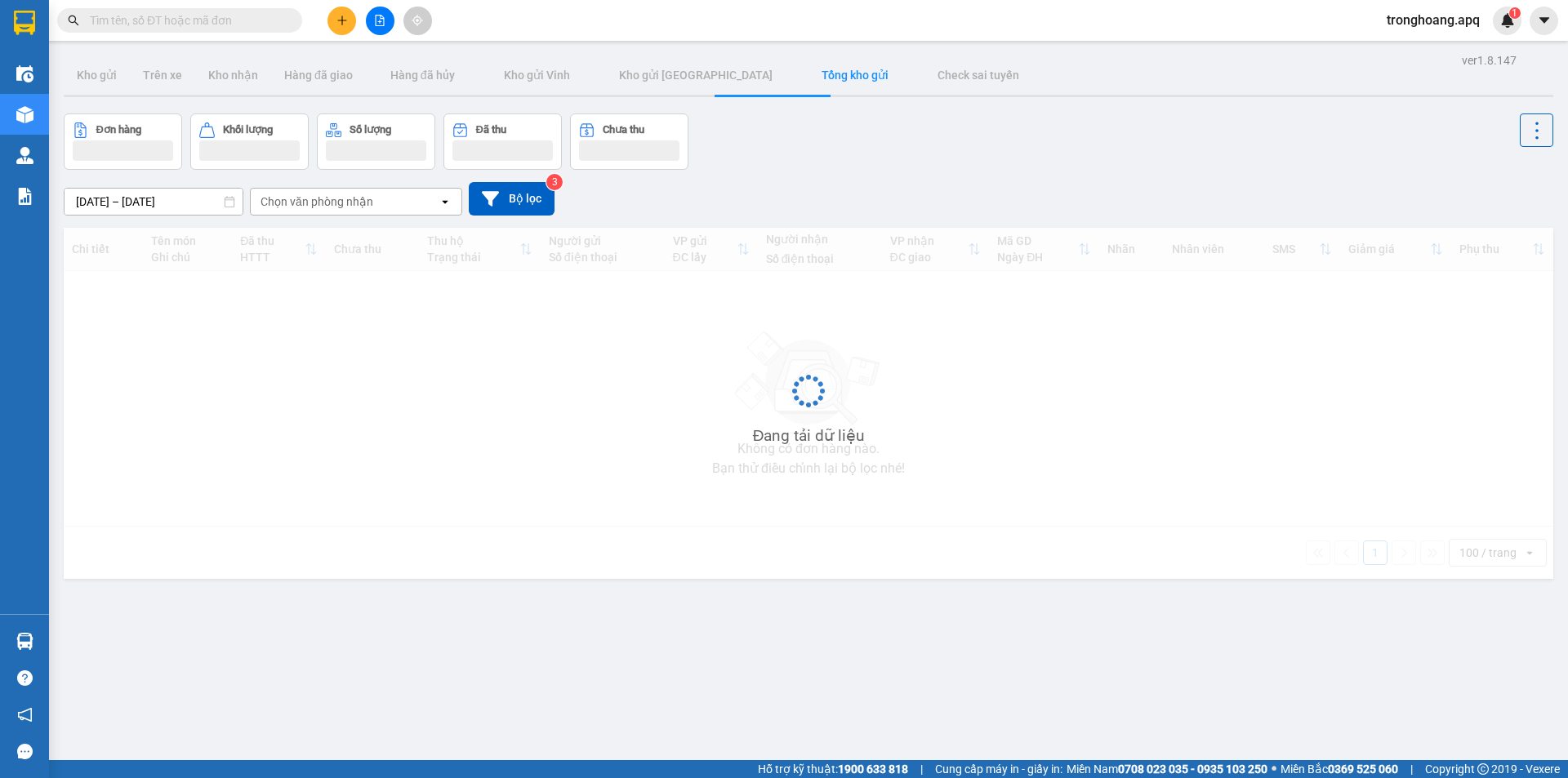
click at [922, 185] on div "[DATE] – [DATE] Press the down arrow key to interact with the calendar and sele…" at bounding box center [809, 199] width 1490 height 34
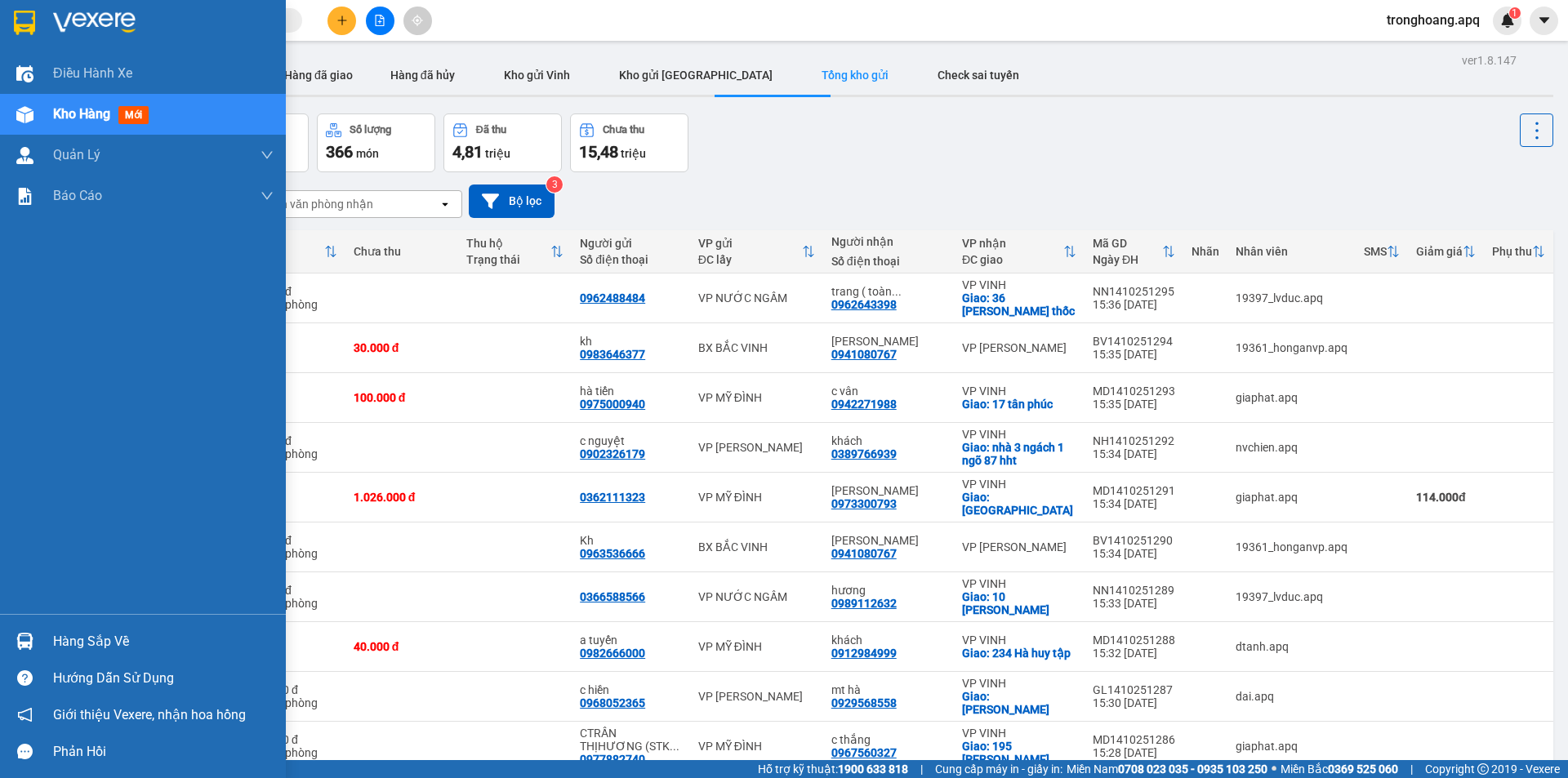
click at [44, 646] on div "Hàng sắp về" at bounding box center [142, 641] width 286 height 36
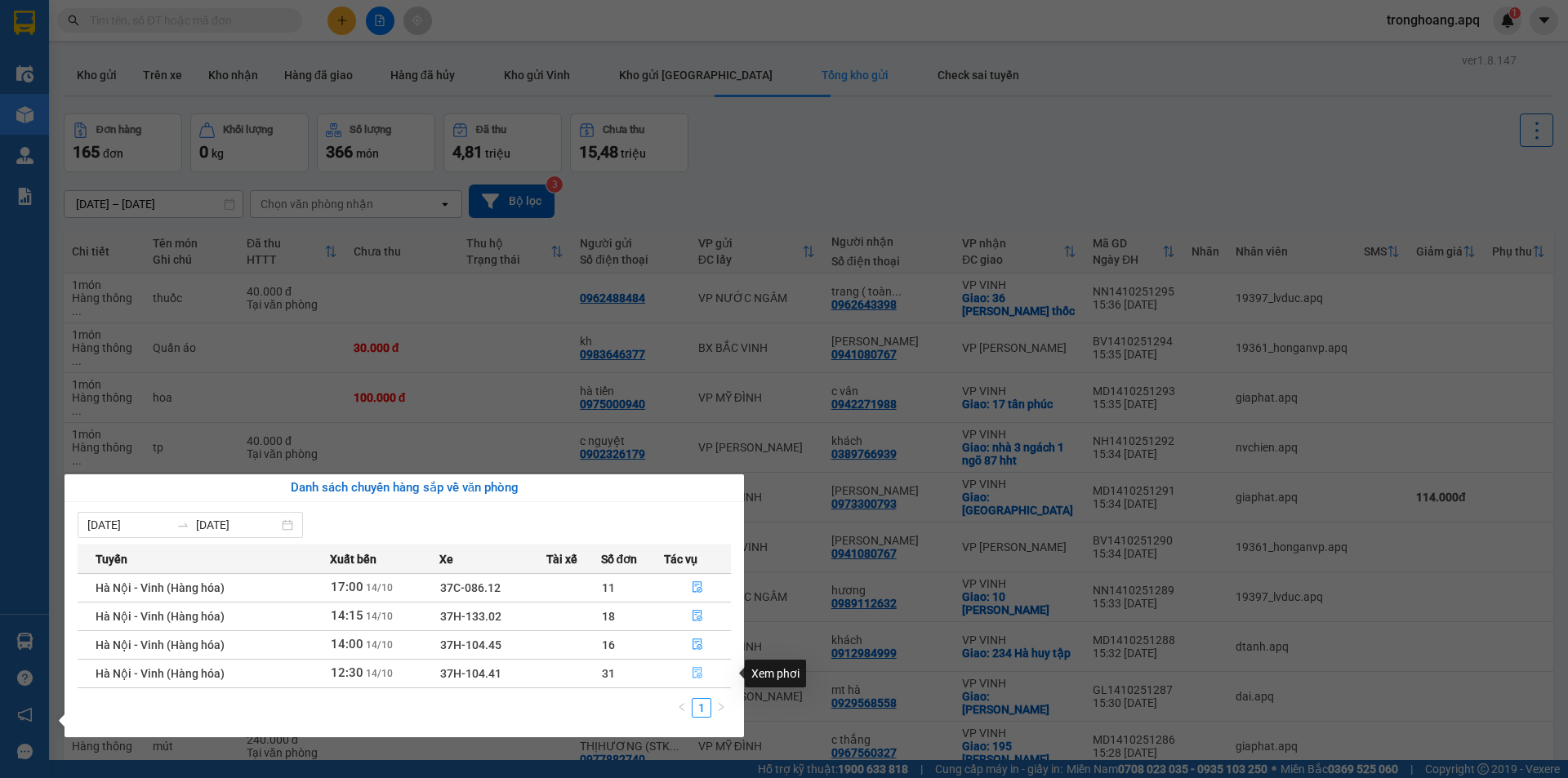
click at [698, 676] on icon "file-done" at bounding box center [698, 673] width 10 height 11
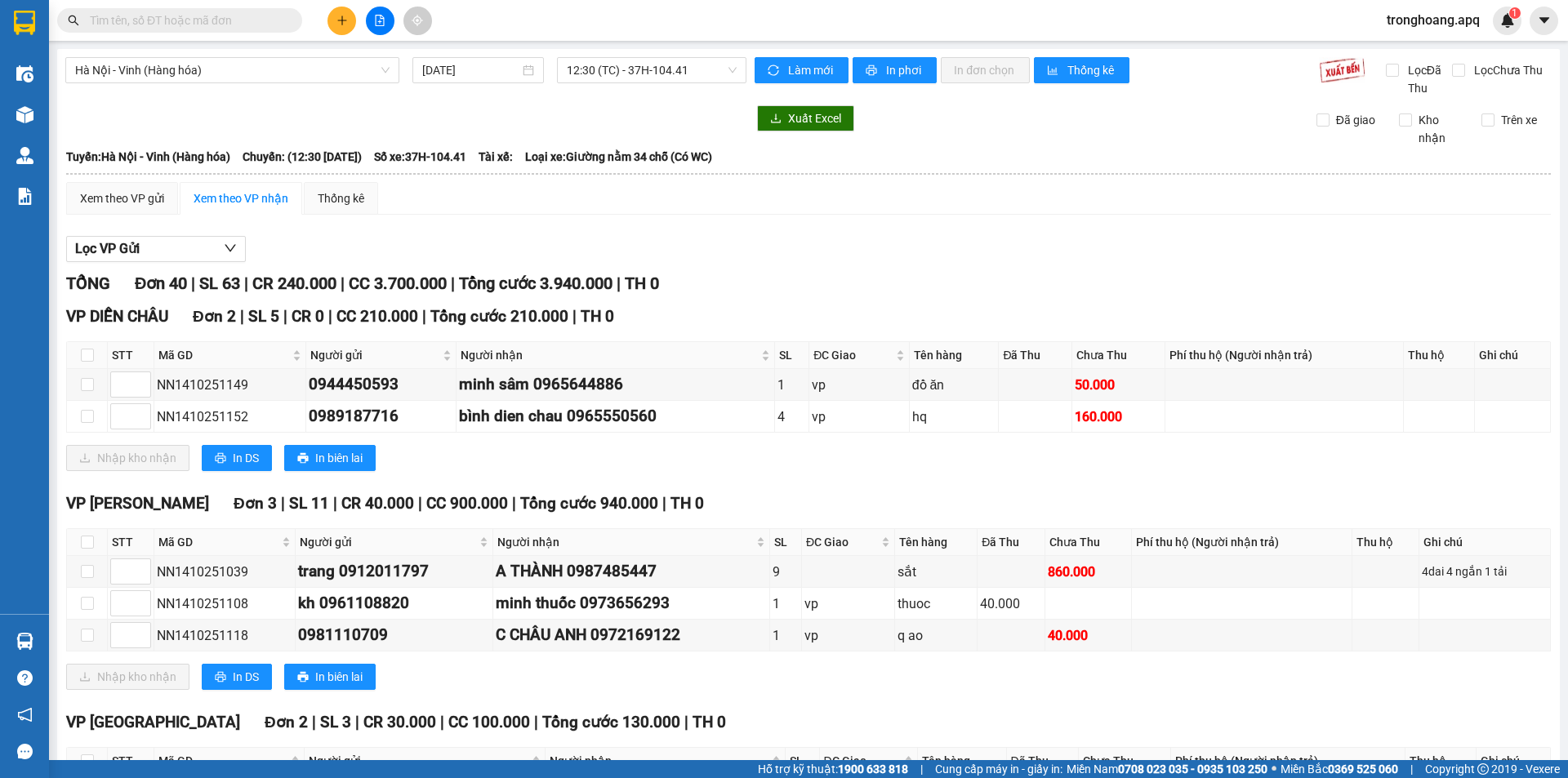
click at [742, 467] on div "Nhập kho nhận In DS In biên lai" at bounding box center [809, 458] width 1485 height 26
click at [646, 57] on div "12:30 (TC) - 37H-104.41" at bounding box center [652, 69] width 190 height 26
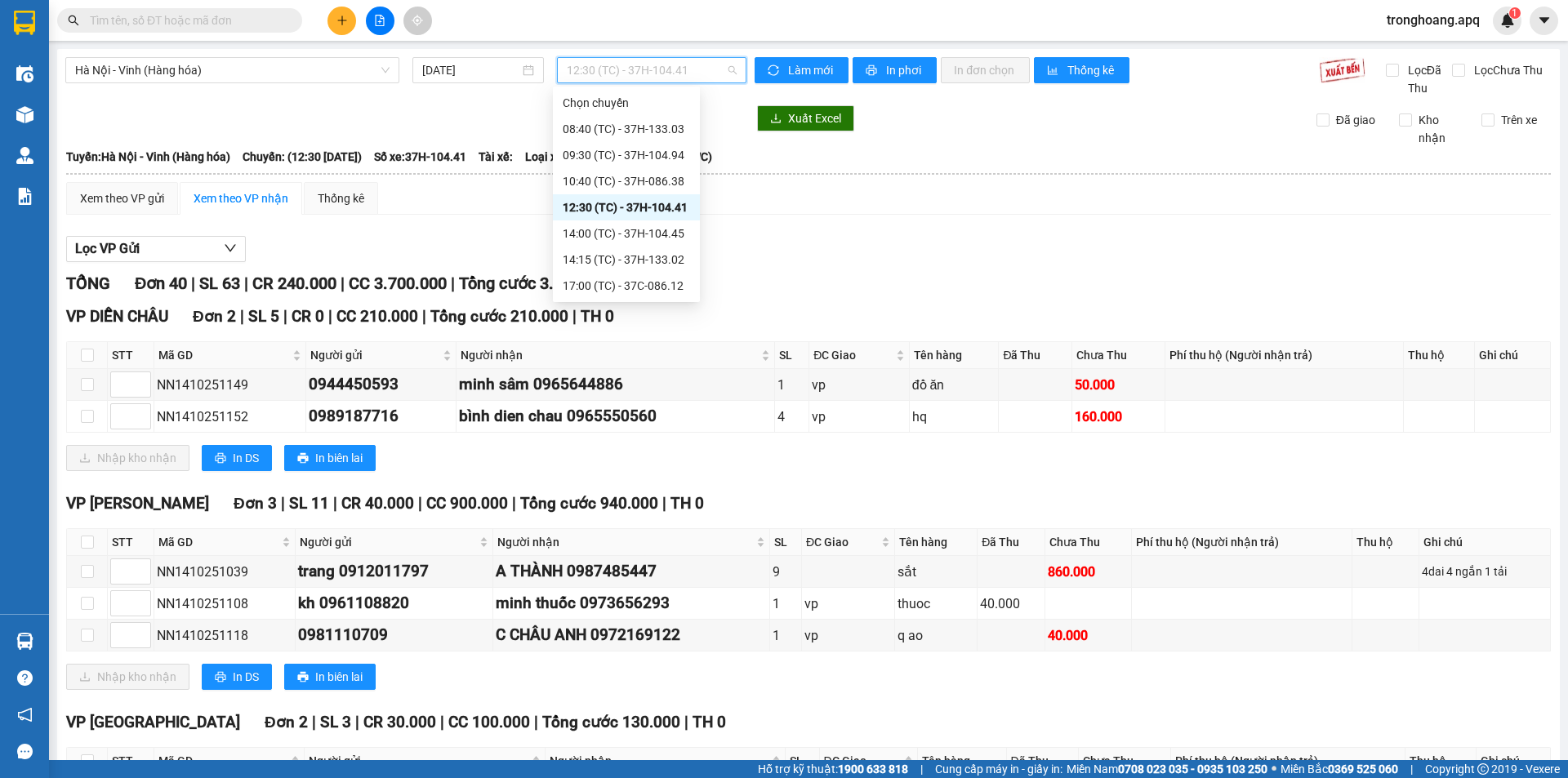
click at [631, 203] on div "12:30 (TC) - 37H-104.41" at bounding box center [626, 207] width 127 height 18
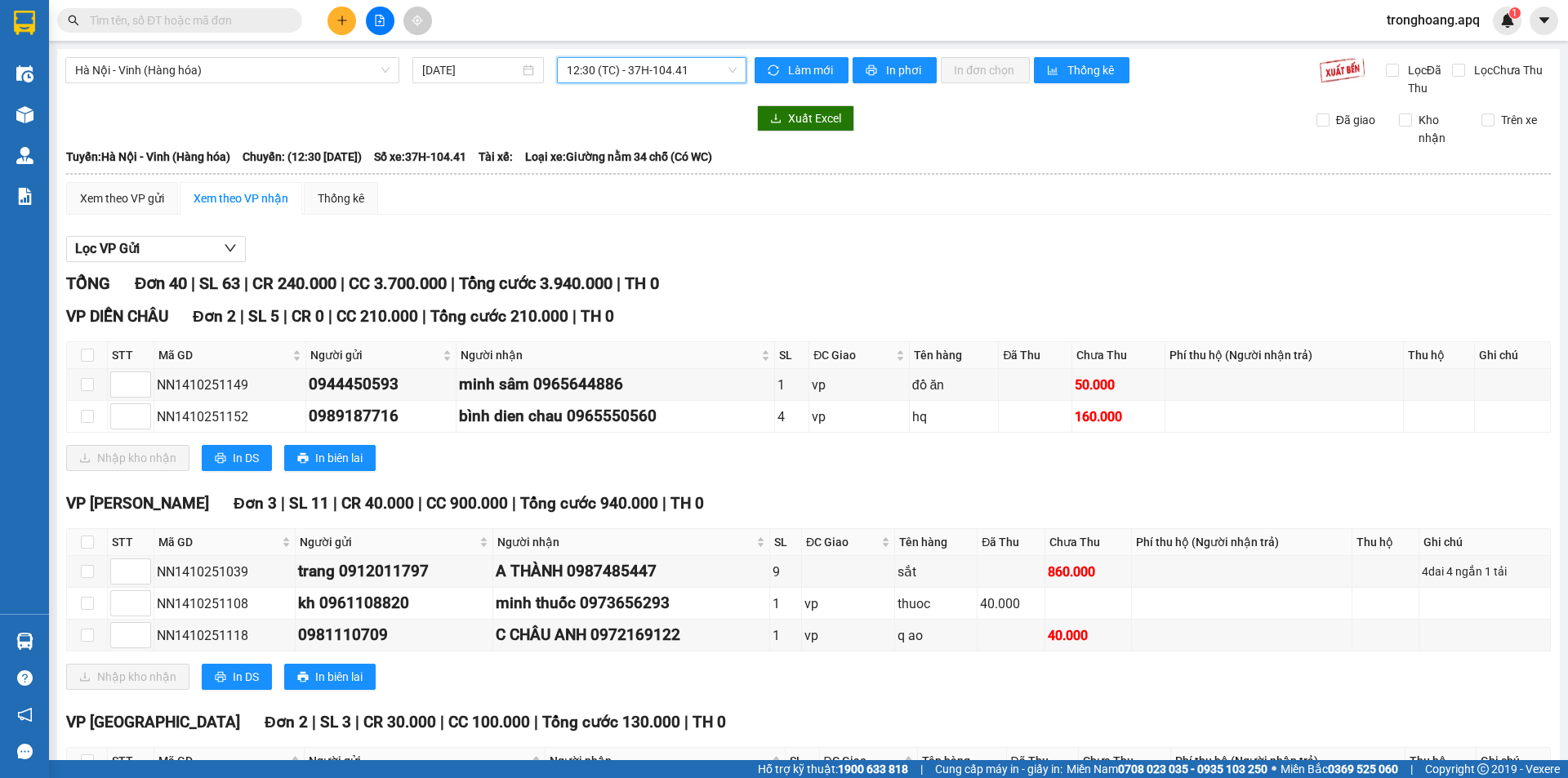
click at [591, 61] on span "12:30 (TC) - 37H-104.41" at bounding box center [652, 69] width 170 height 25
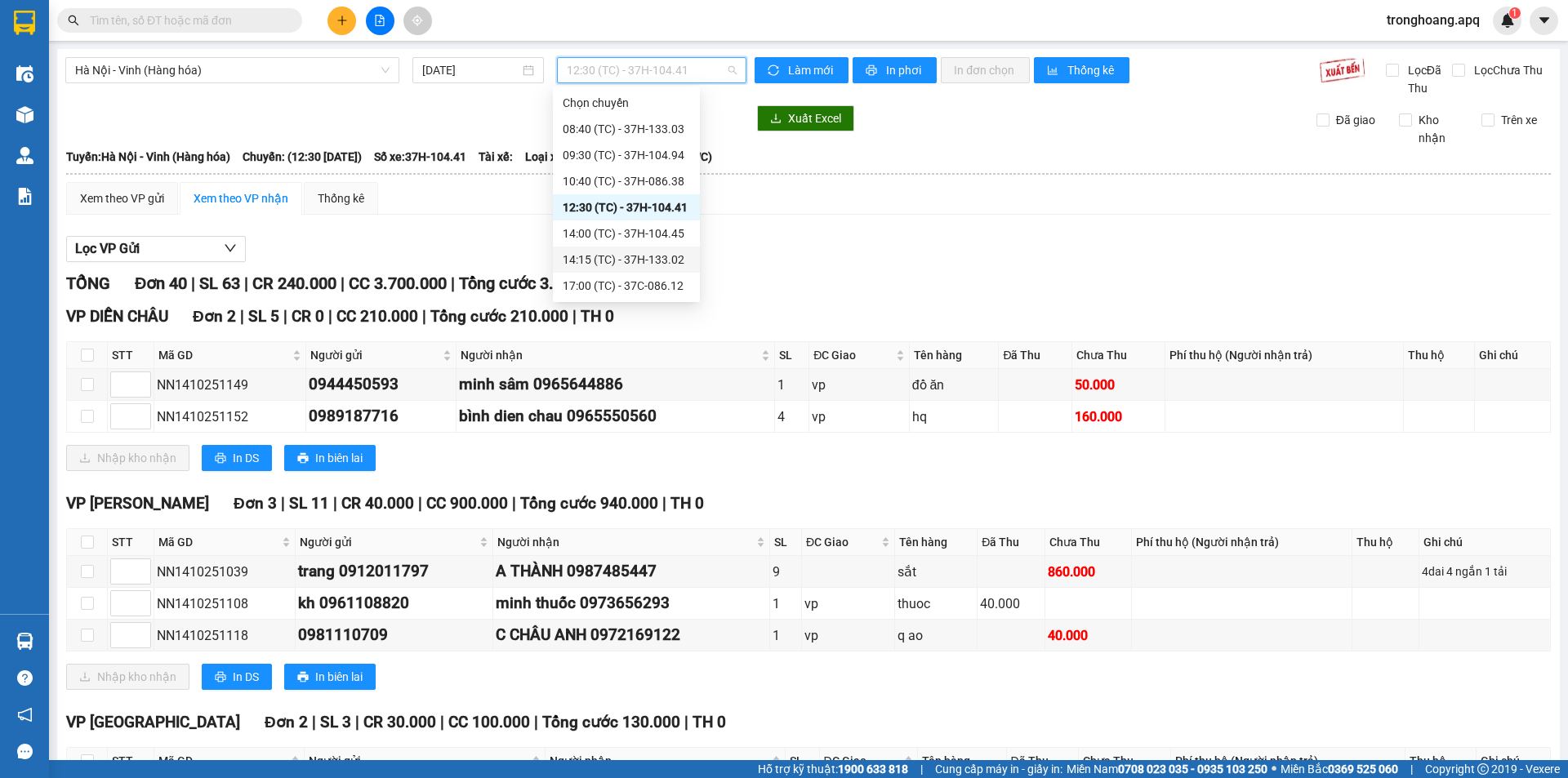
click at [617, 229] on div "14:00 (TC) - 37H-104.45" at bounding box center [626, 233] width 127 height 18
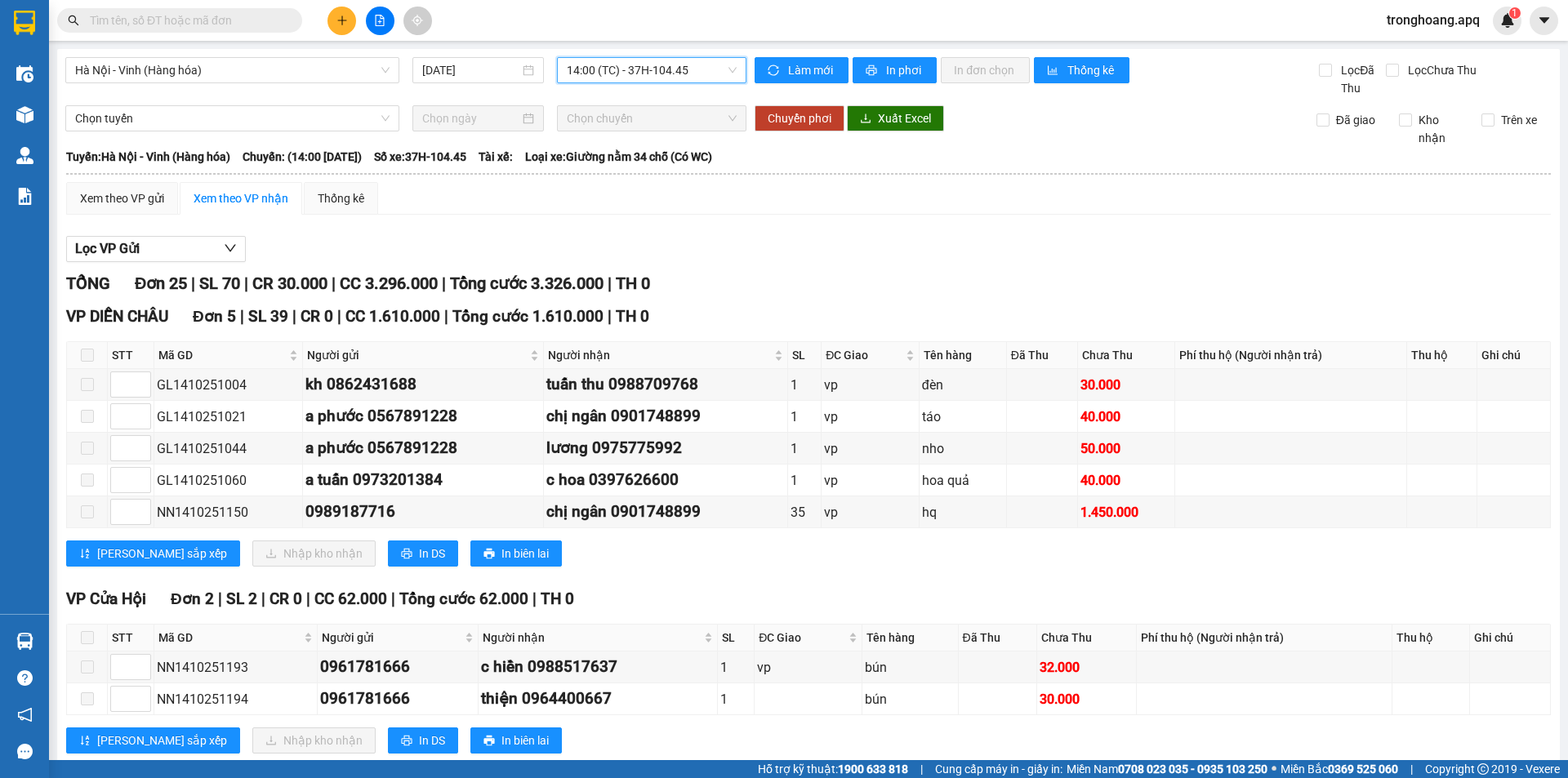
click at [604, 73] on span "14:00 (TC) - 37H-104.45" at bounding box center [652, 69] width 170 height 25
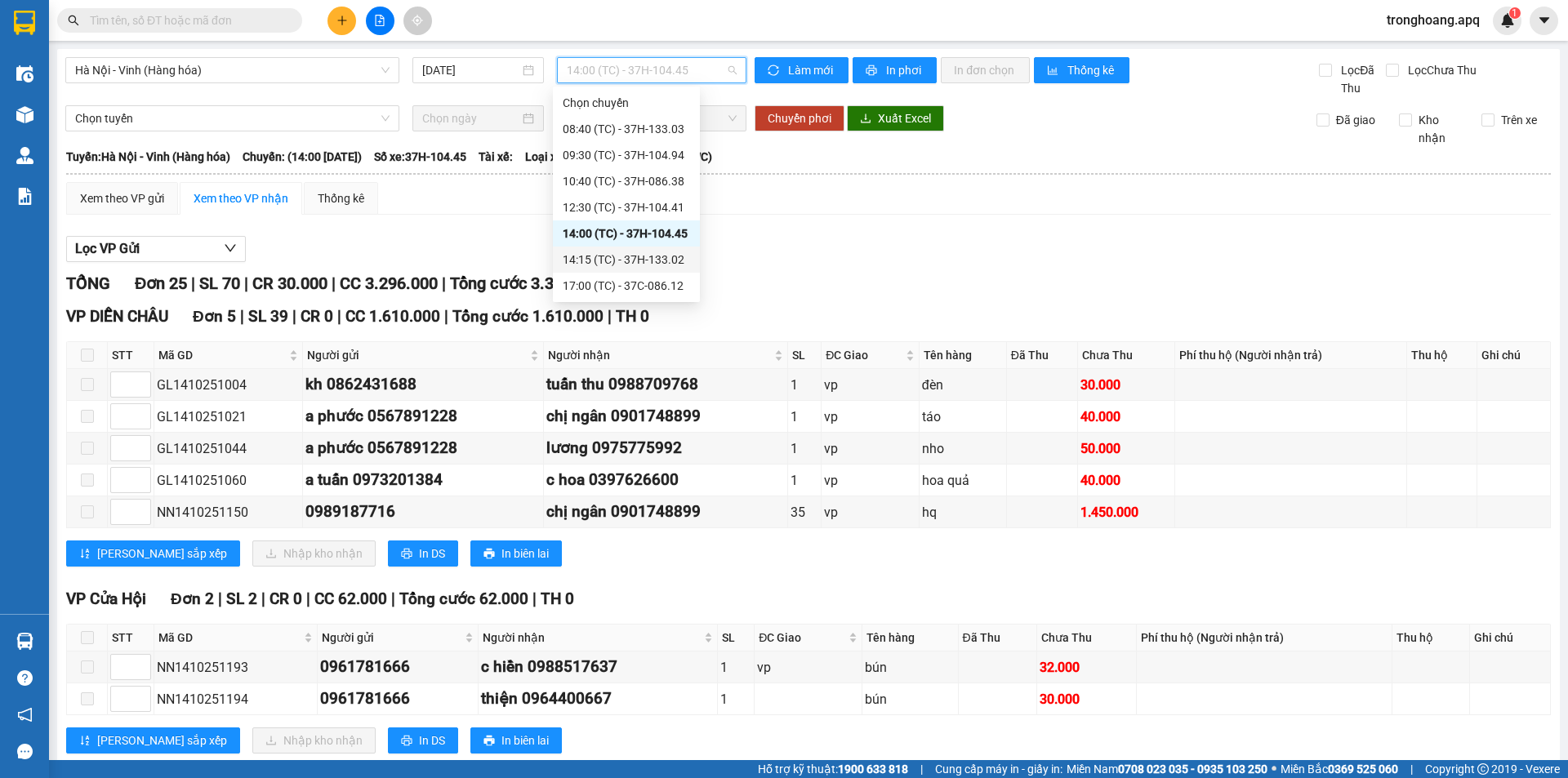
click at [620, 256] on div "14:15 (TC) - 37H-133.02" at bounding box center [626, 259] width 127 height 18
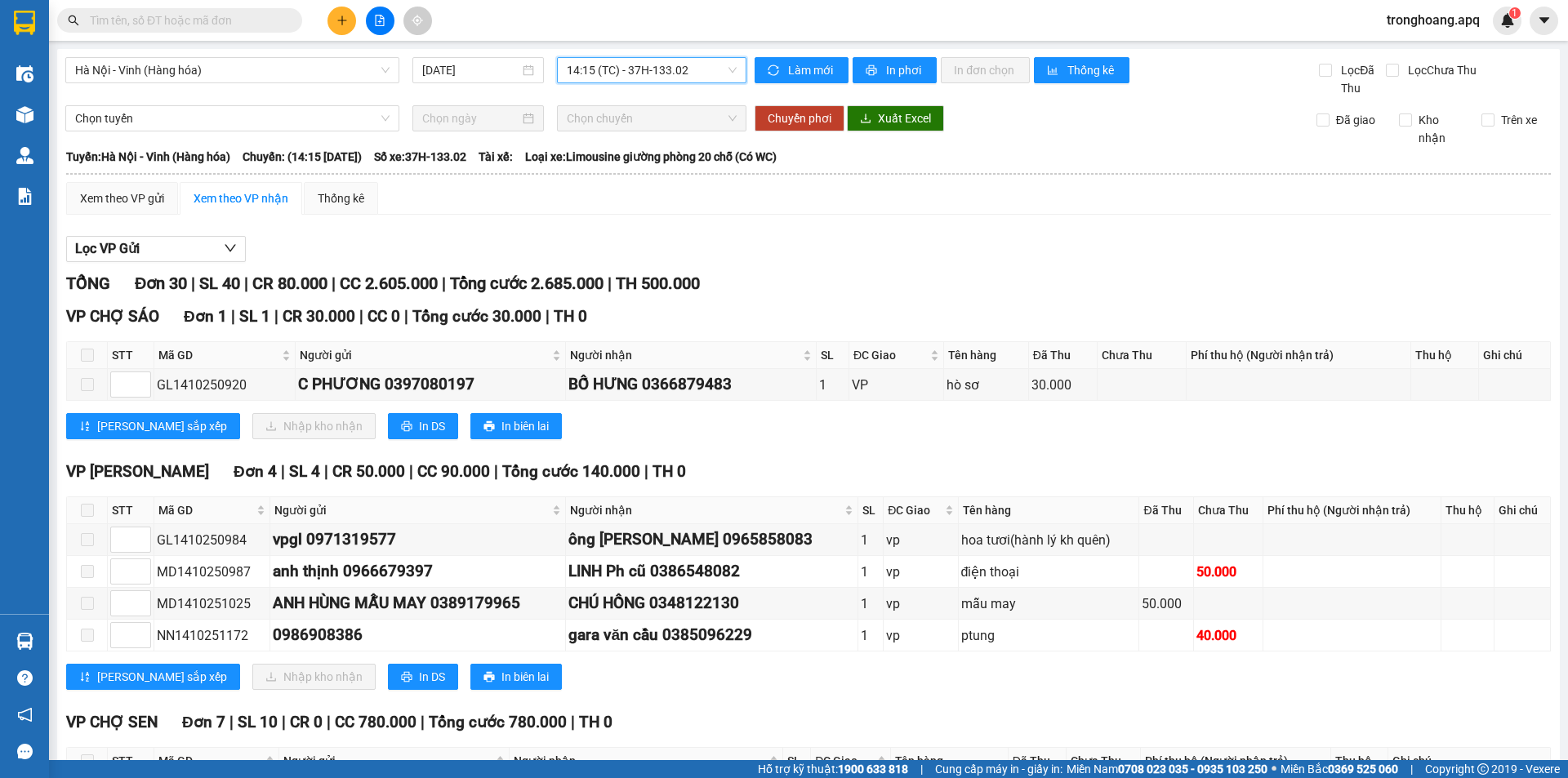
click at [576, 67] on span "14:15 (TC) - 37H-133.02" at bounding box center [652, 69] width 170 height 25
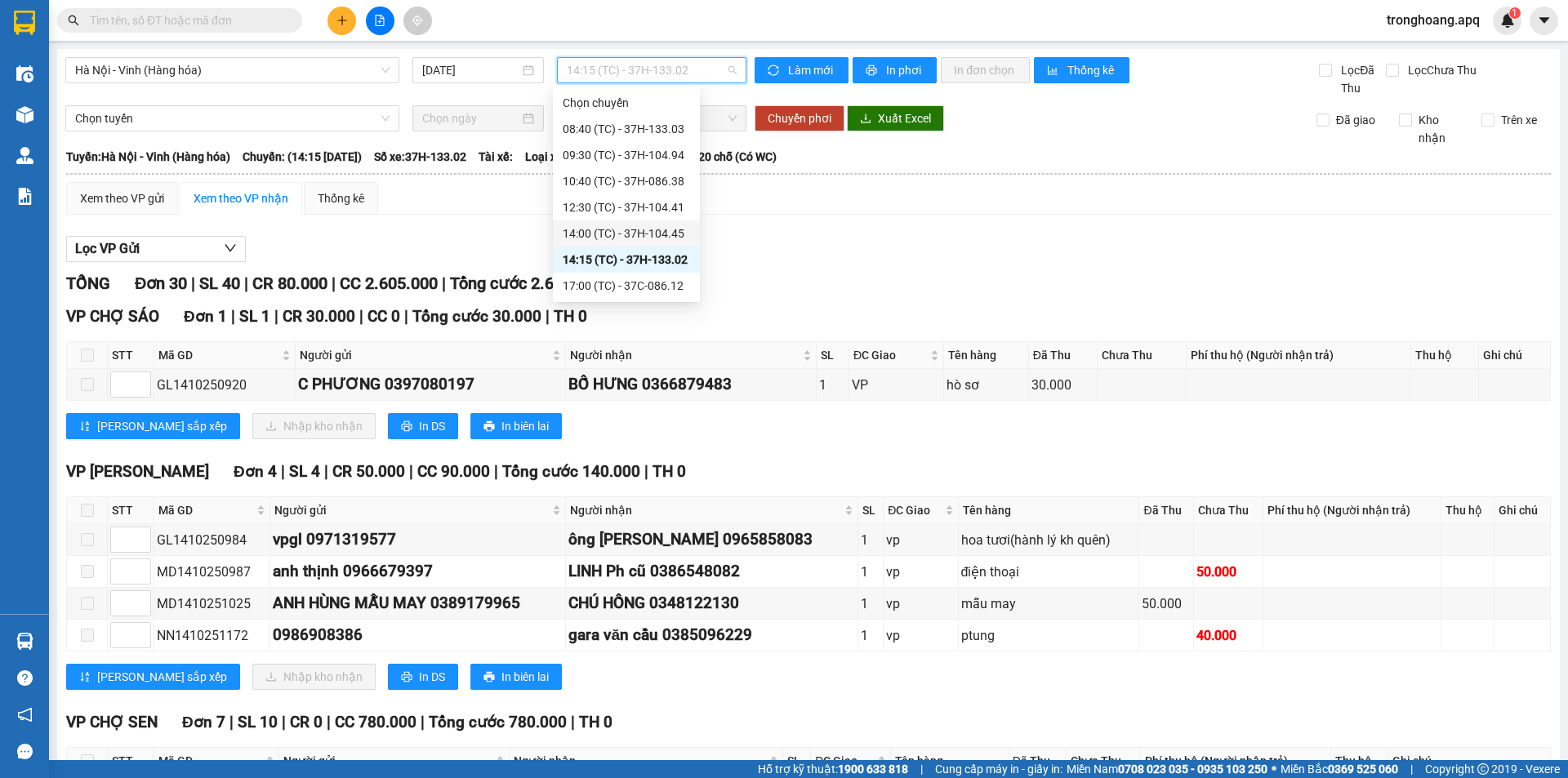
scroll to position [326, 0]
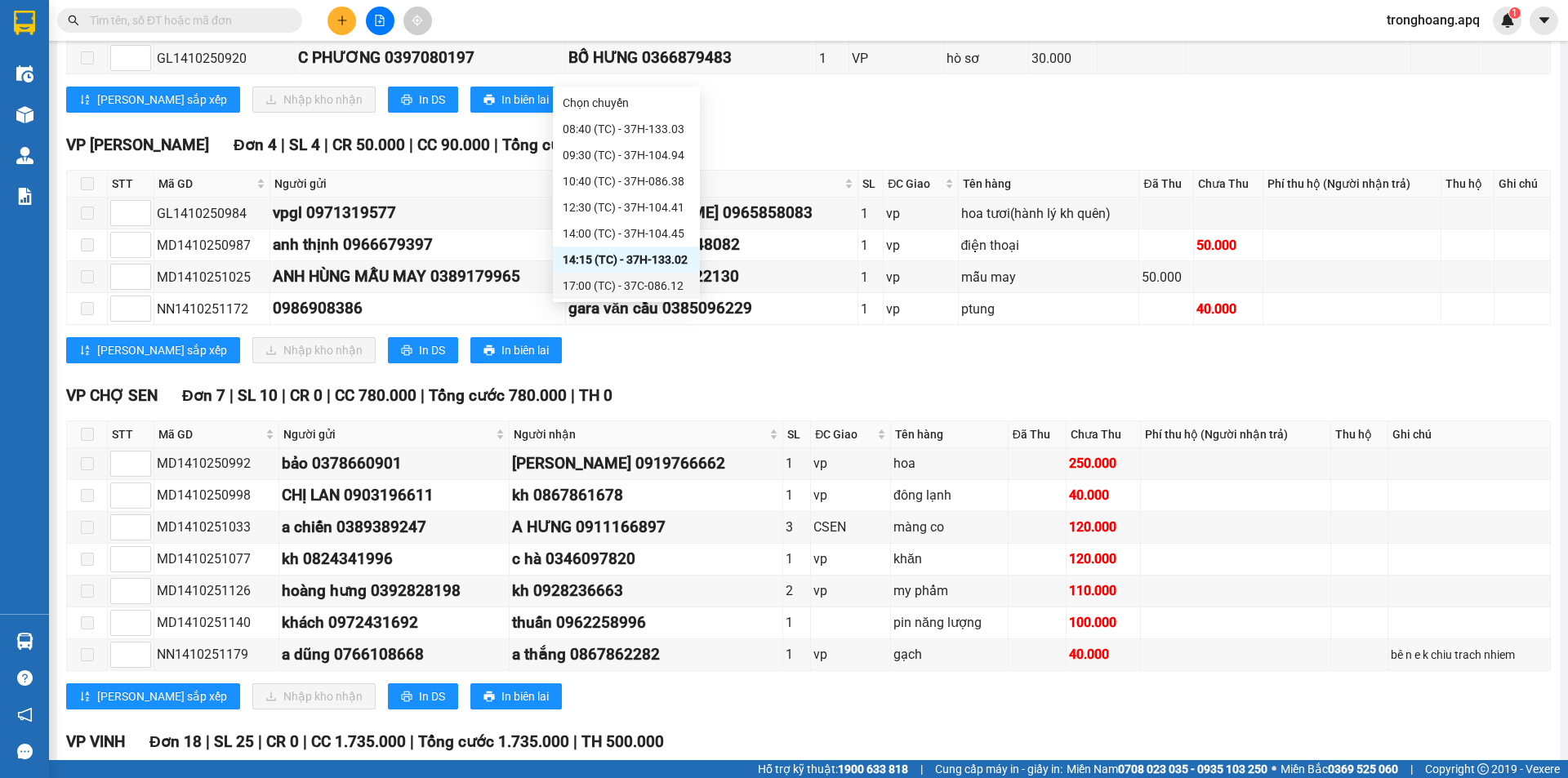
click at [637, 291] on div "17:00 (TC) - 37C-086.12" at bounding box center [626, 286] width 127 height 18
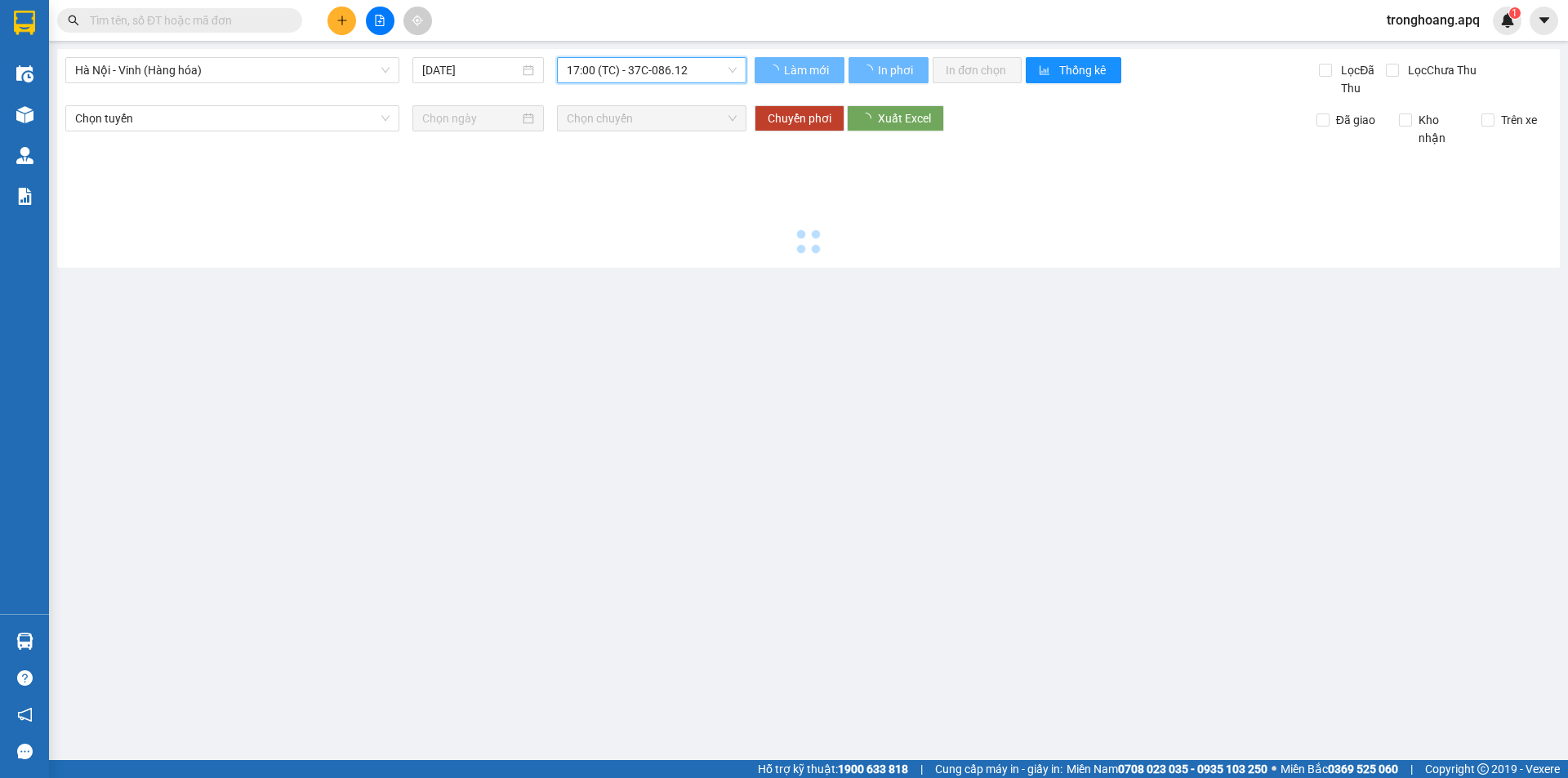
scroll to position [0, 0]
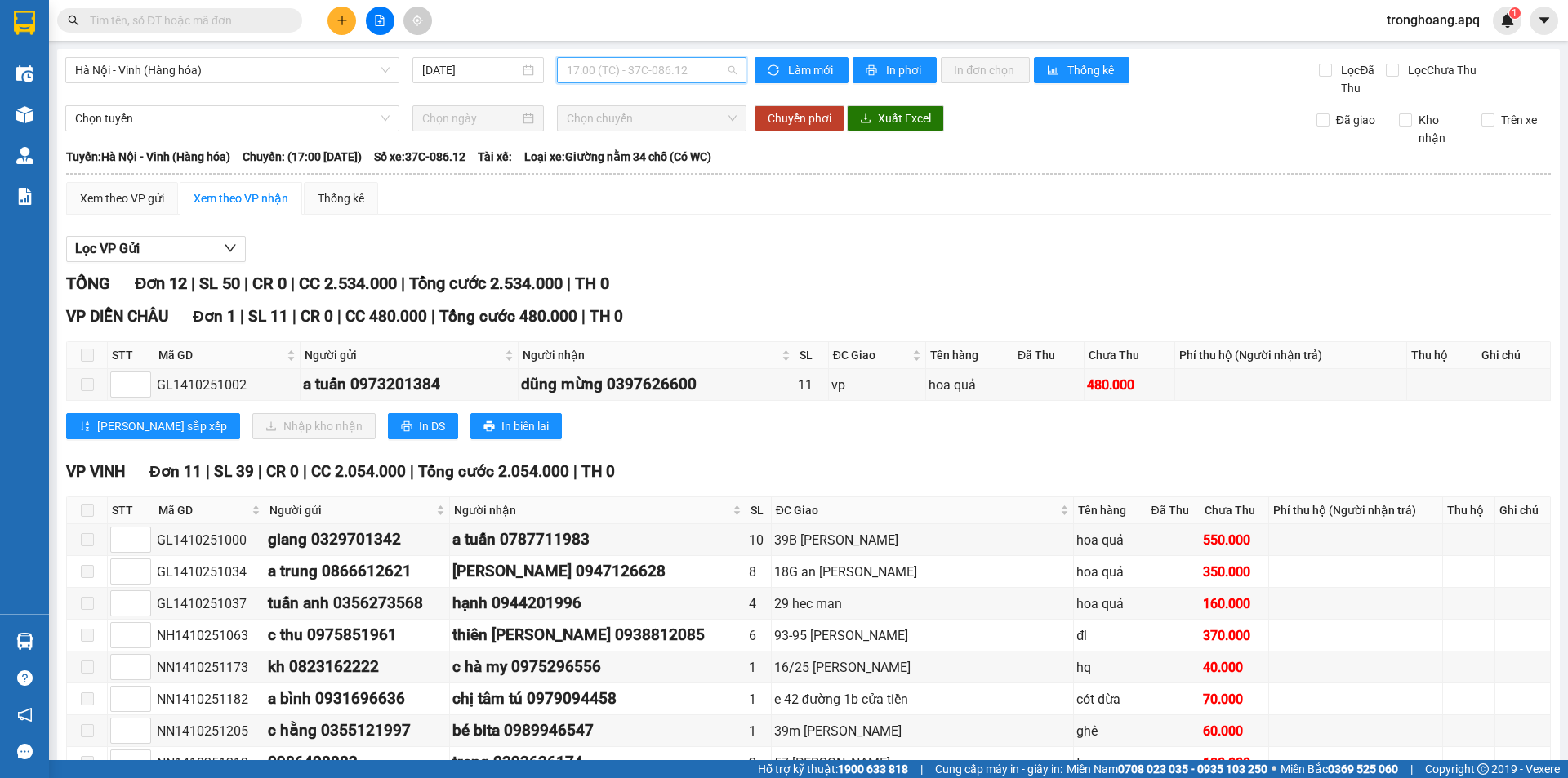
click at [612, 75] on span "17:00 (TC) - 37C-086.12" at bounding box center [652, 69] width 170 height 25
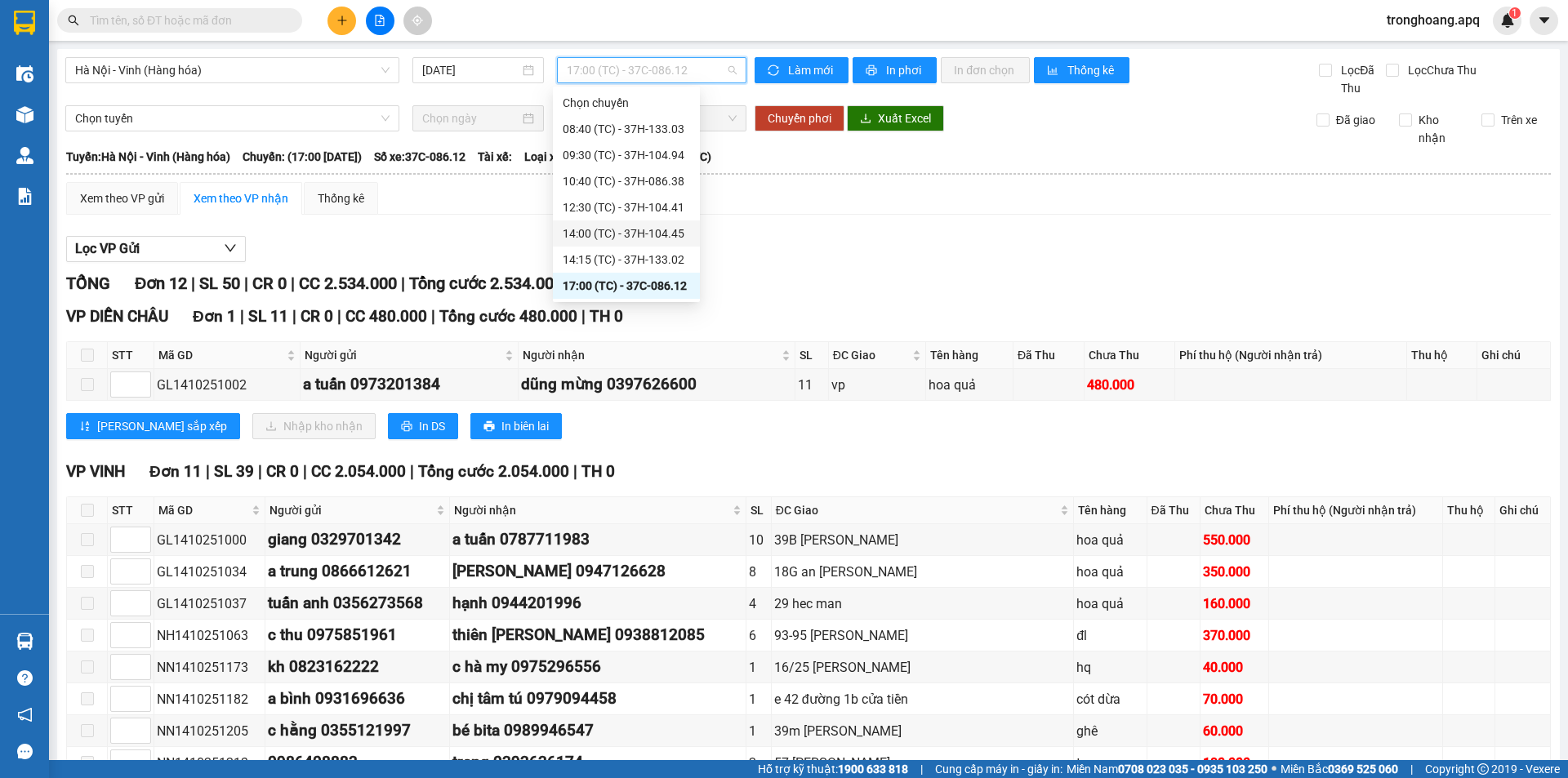
click at [645, 241] on div "14:00 (TC) - 37H-104.45" at bounding box center [626, 233] width 127 height 18
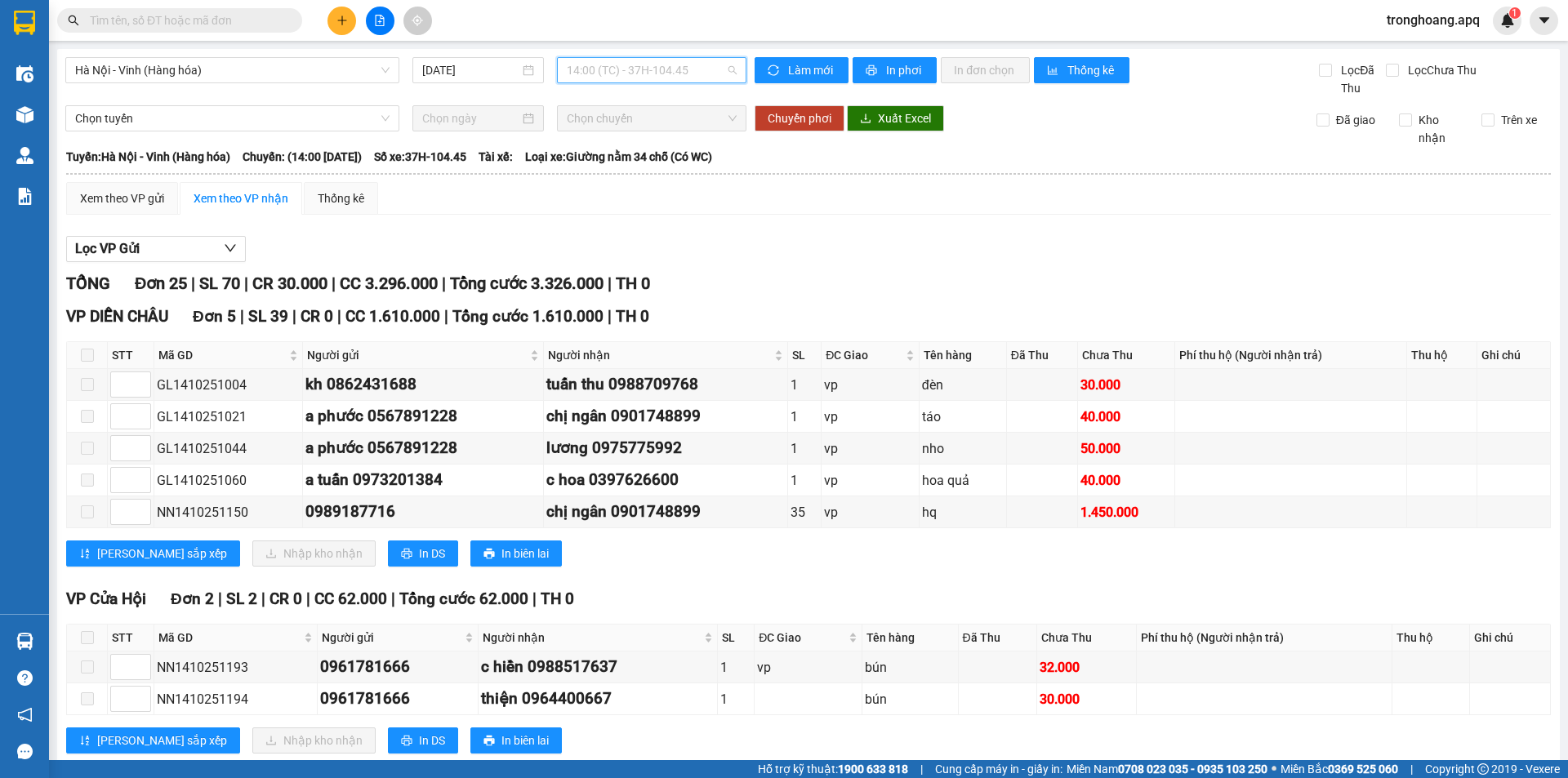
click at [614, 77] on span "14:00 (TC) - 37H-104.45" at bounding box center [652, 69] width 170 height 25
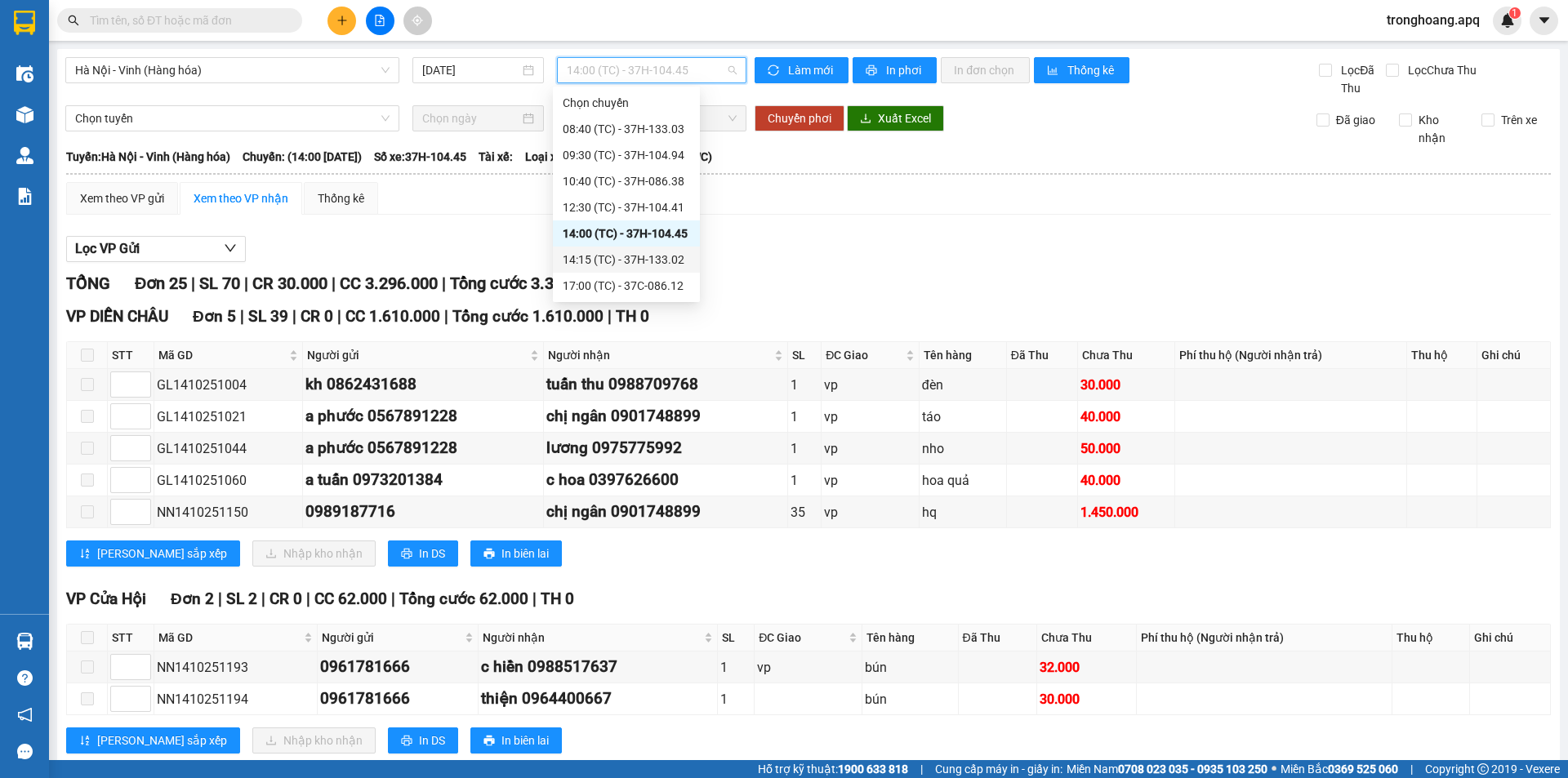
click at [648, 258] on div "14:15 (TC) - 37H-133.02" at bounding box center [626, 259] width 127 height 18
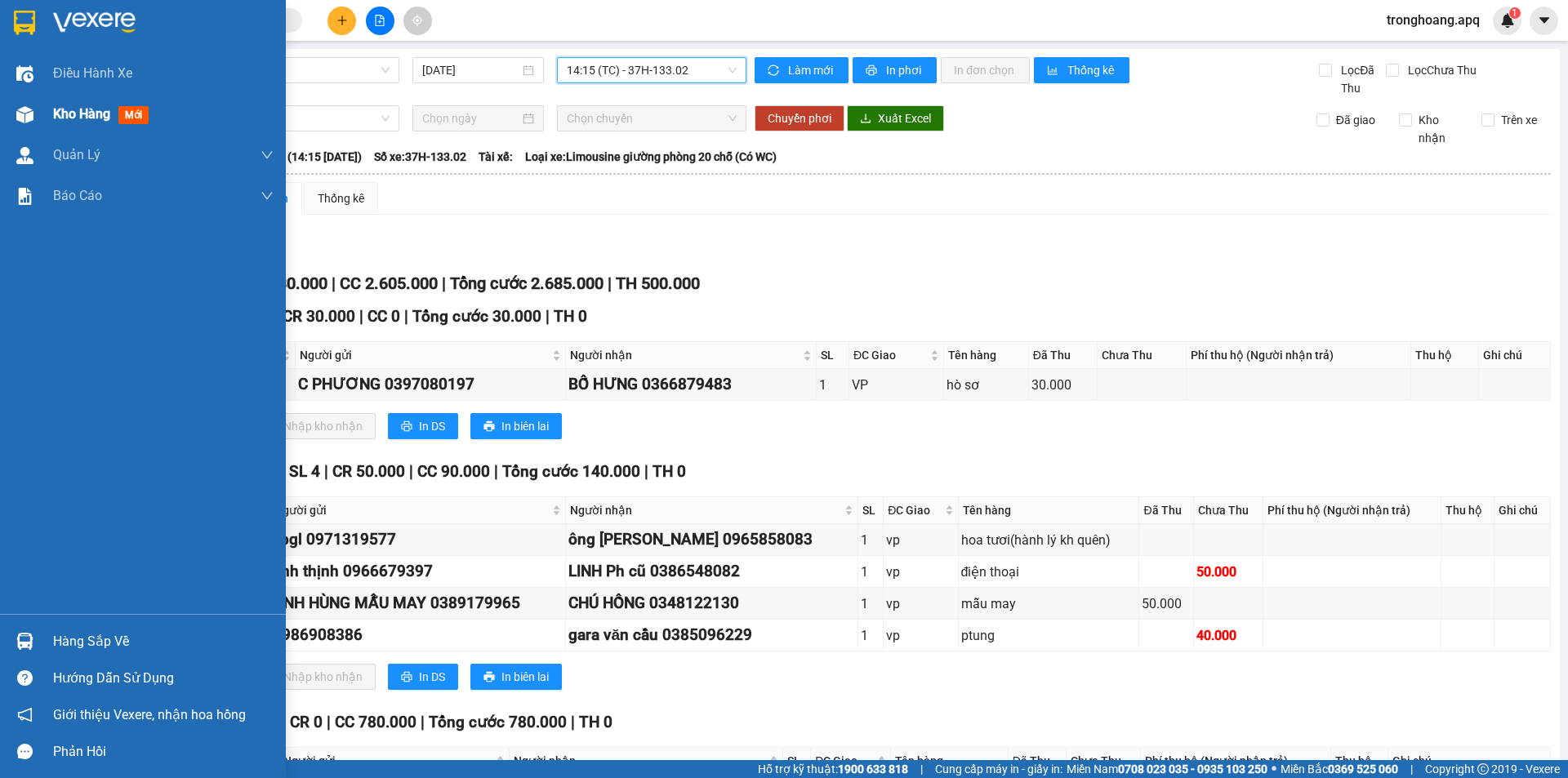
click at [34, 119] on div at bounding box center [25, 115] width 29 height 29
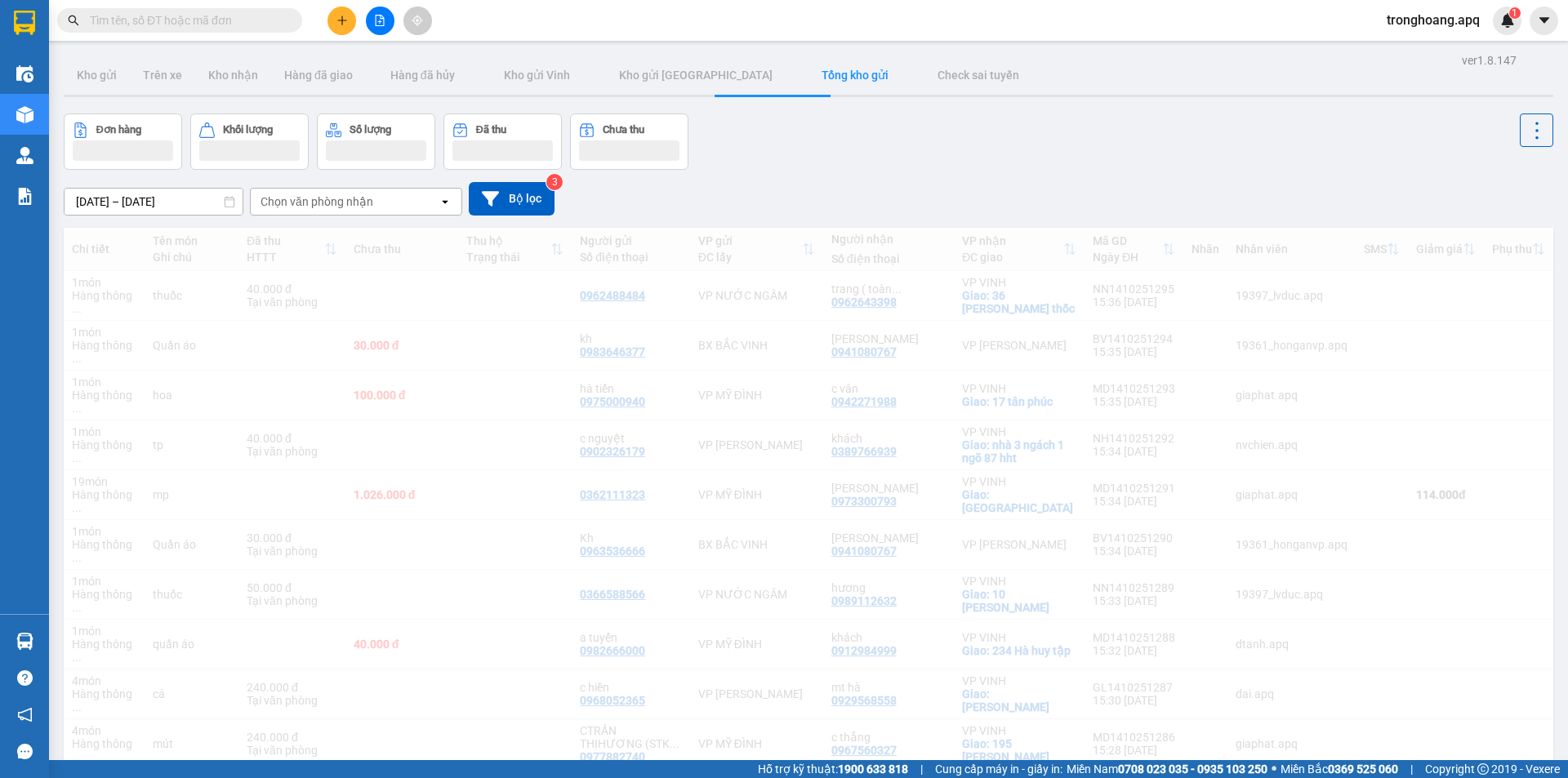
click at [817, 180] on div "[DATE] – [DATE] Press the down arrow key to interact with the calendar and sele…" at bounding box center [809, 198] width 1490 height 58
